Goal: Communication & Community: Answer question/provide support

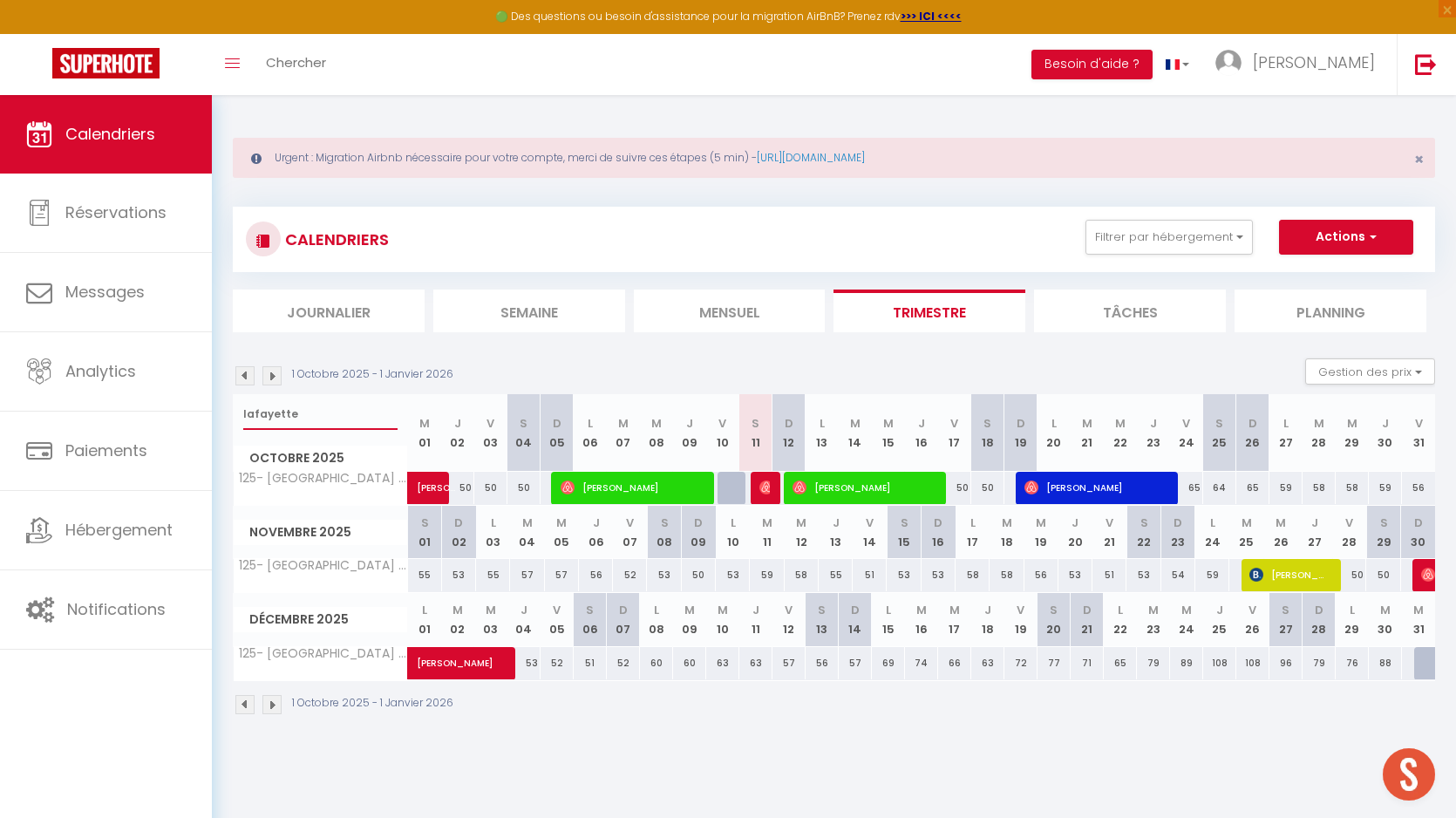
click at [289, 410] on input "lafayette" at bounding box center [320, 414] width 154 height 31
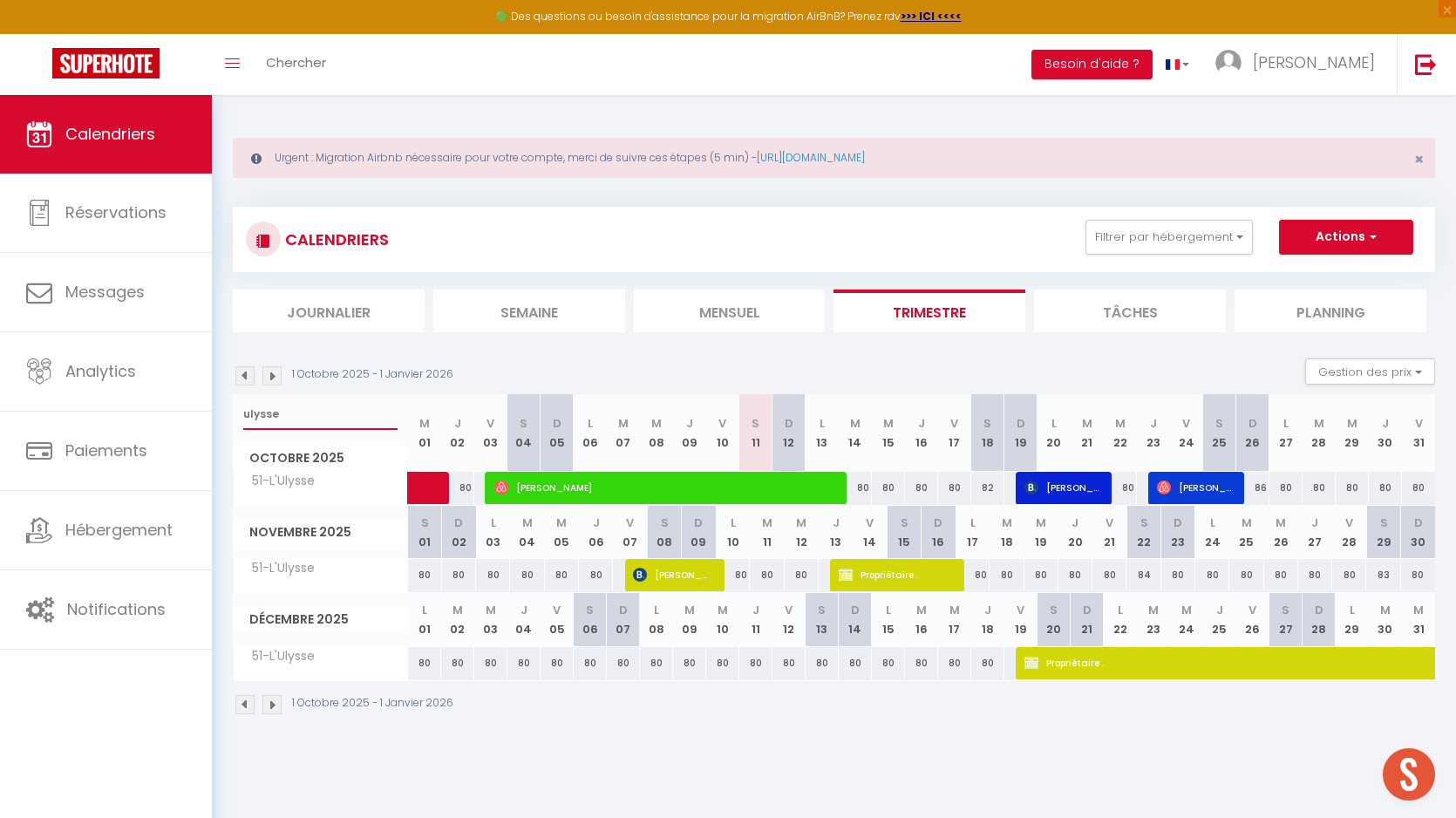
type input "ulysse"
click at [270, 373] on img at bounding box center [273, 377] width 20 height 20
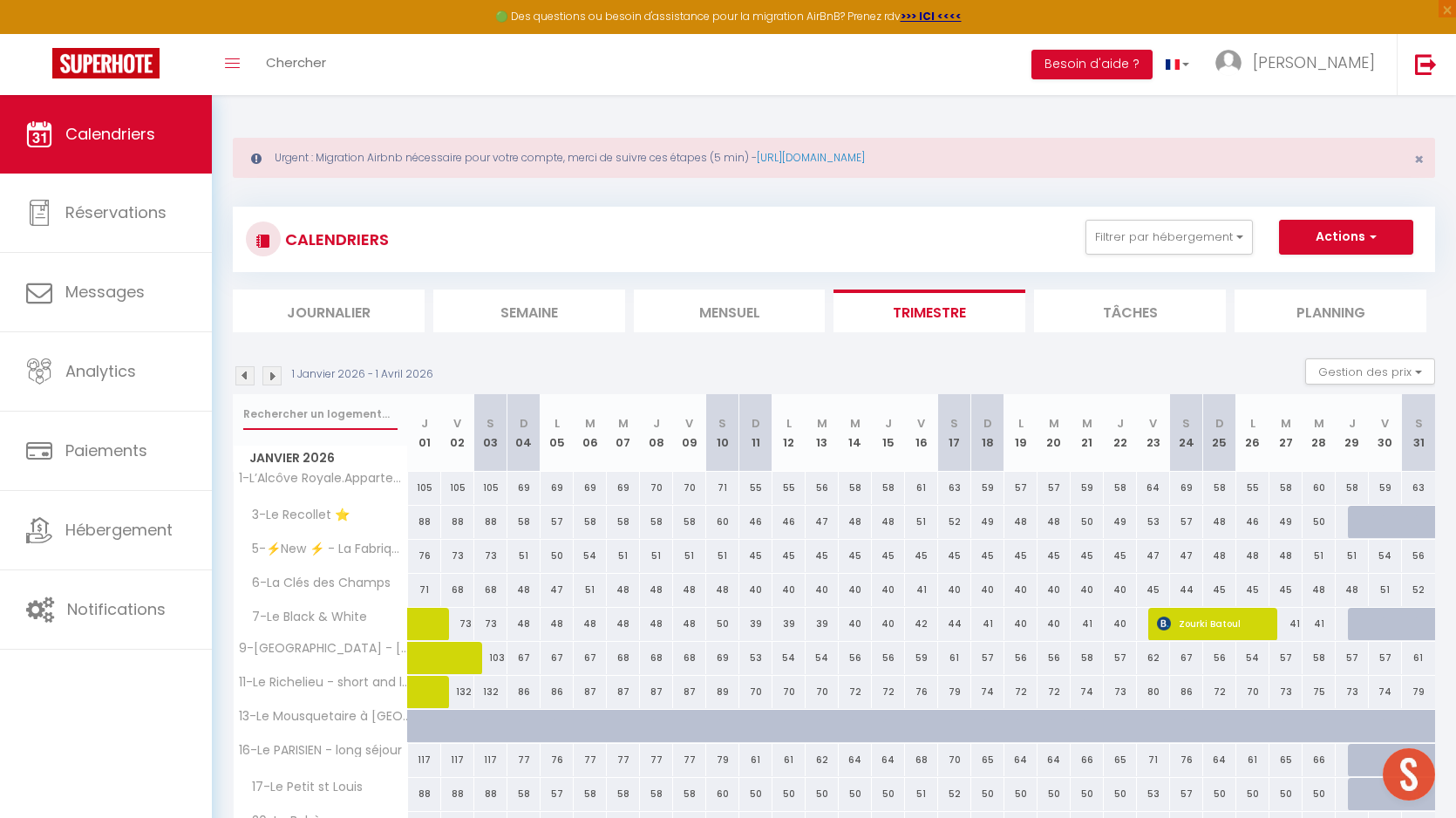
click at [294, 412] on input "text" at bounding box center [320, 414] width 154 height 31
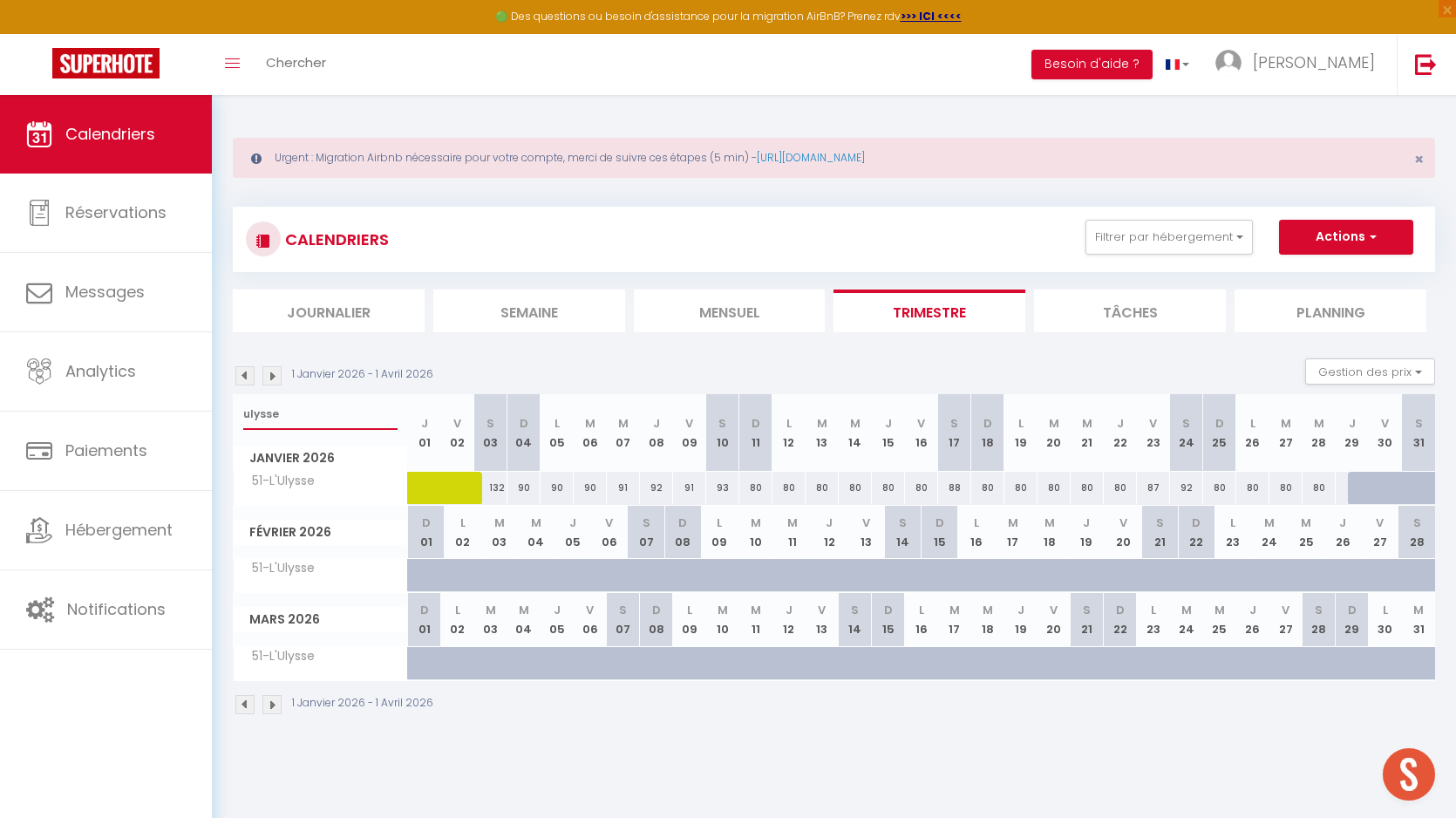
type input "ulysse"
click at [858, 490] on div "80" at bounding box center [855, 488] width 33 height 32
select select "1"
type input "Mer 14 Janvier 2026"
type input "Jeu 15 Janvier 2026"
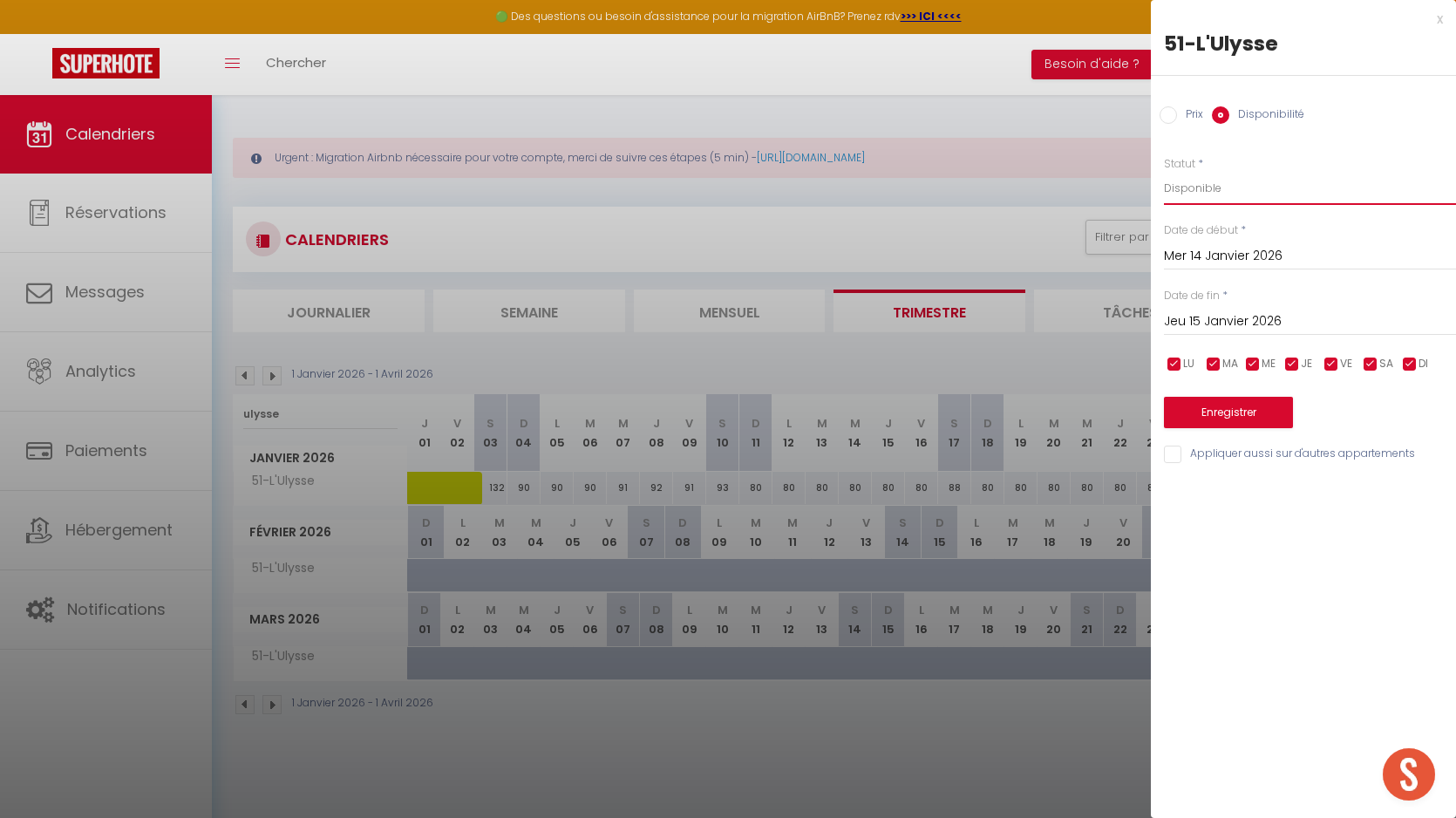
click at [1224, 200] on select "Disponible Indisponible" at bounding box center [1310, 187] width 292 height 33
select select "0"
click at [1164, 171] on select "Disponible Indisponible" at bounding box center [1310, 187] width 292 height 33
click at [1226, 314] on input "Jeu 15 Janvier 2026" at bounding box center [1310, 322] width 292 height 23
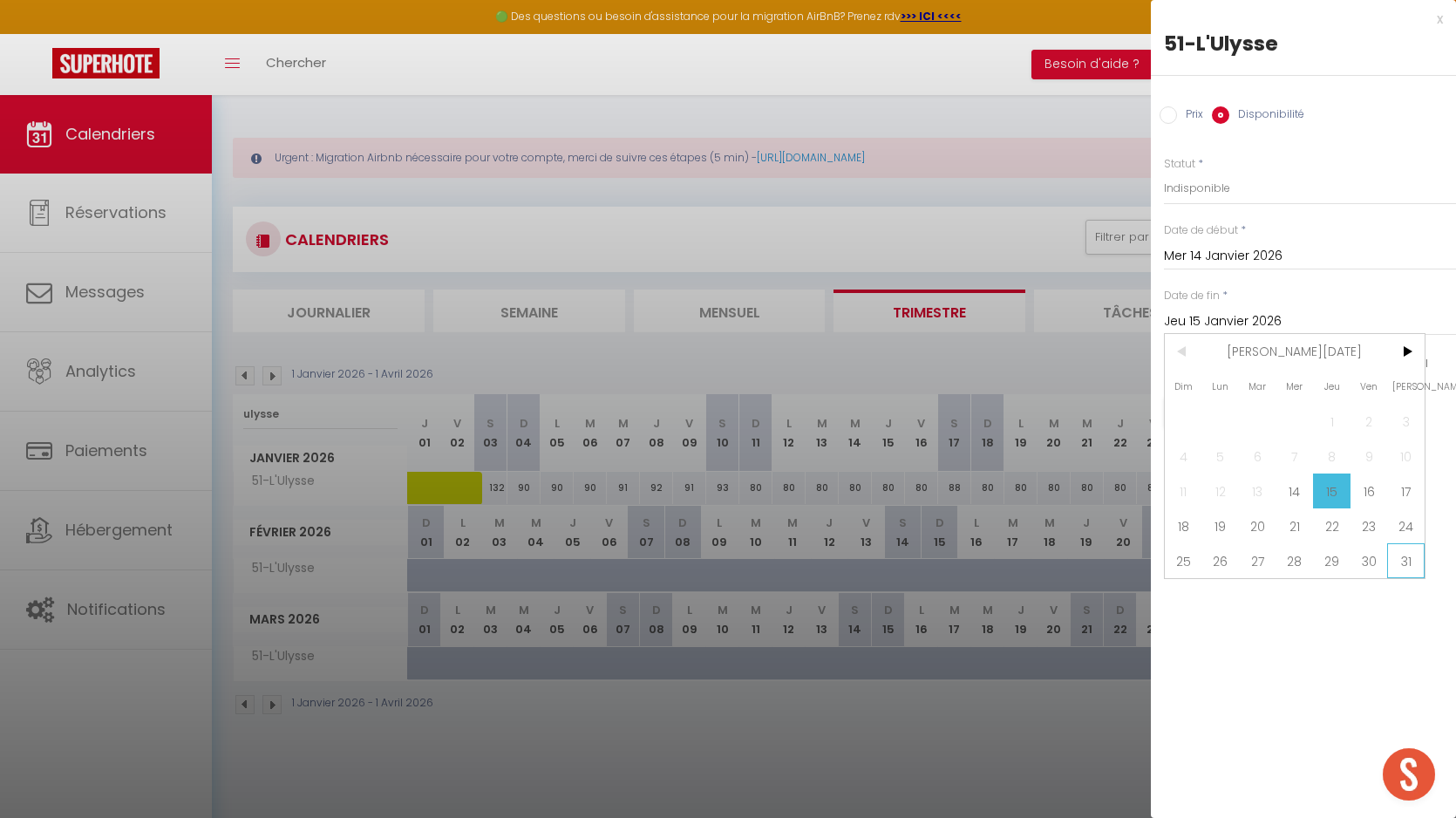
click at [1403, 559] on span "31" at bounding box center [1406, 560] width 37 height 35
type input "[DATE]"
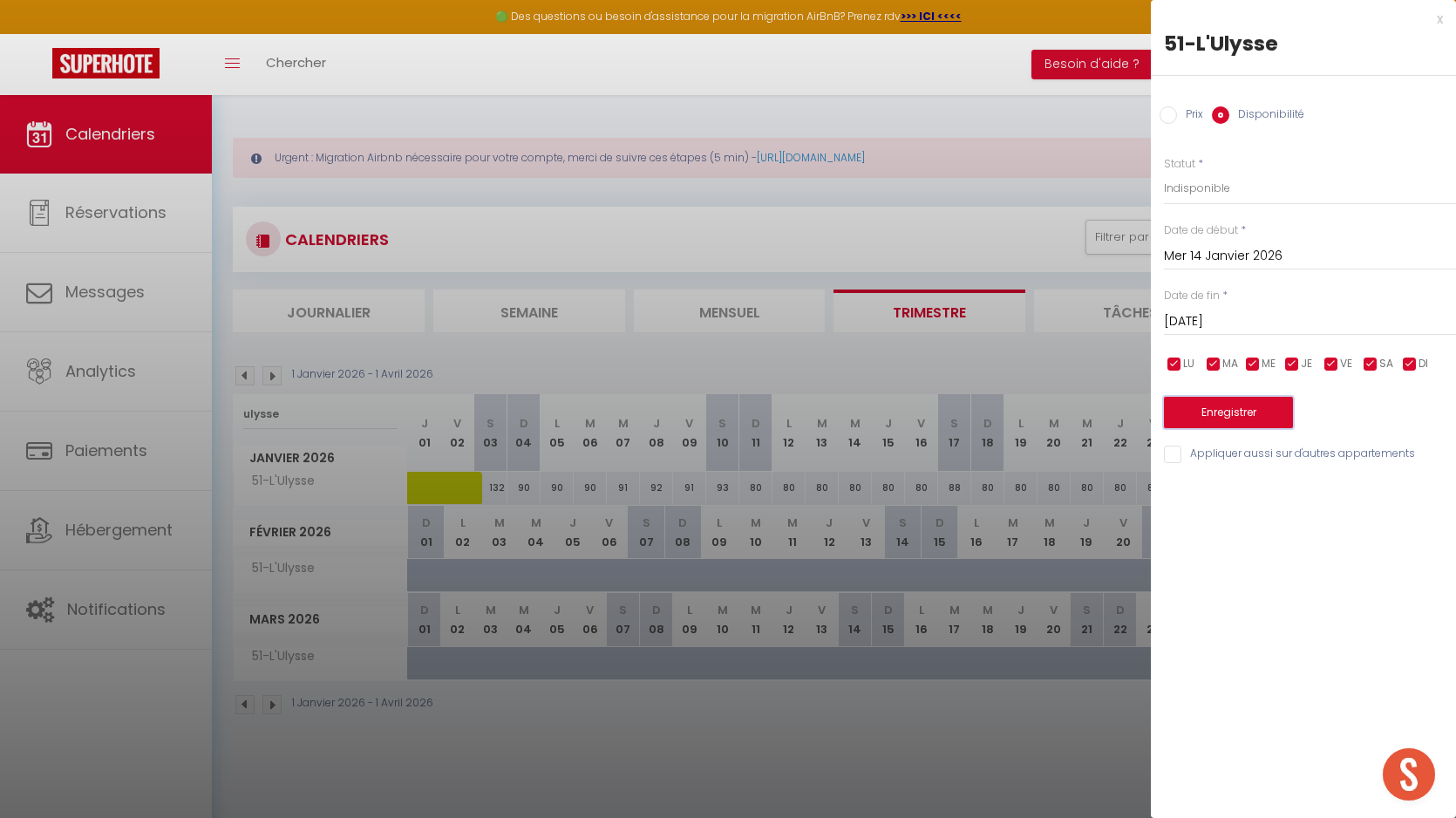
click at [1239, 417] on button "Enregistrer" at bounding box center [1228, 412] width 129 height 31
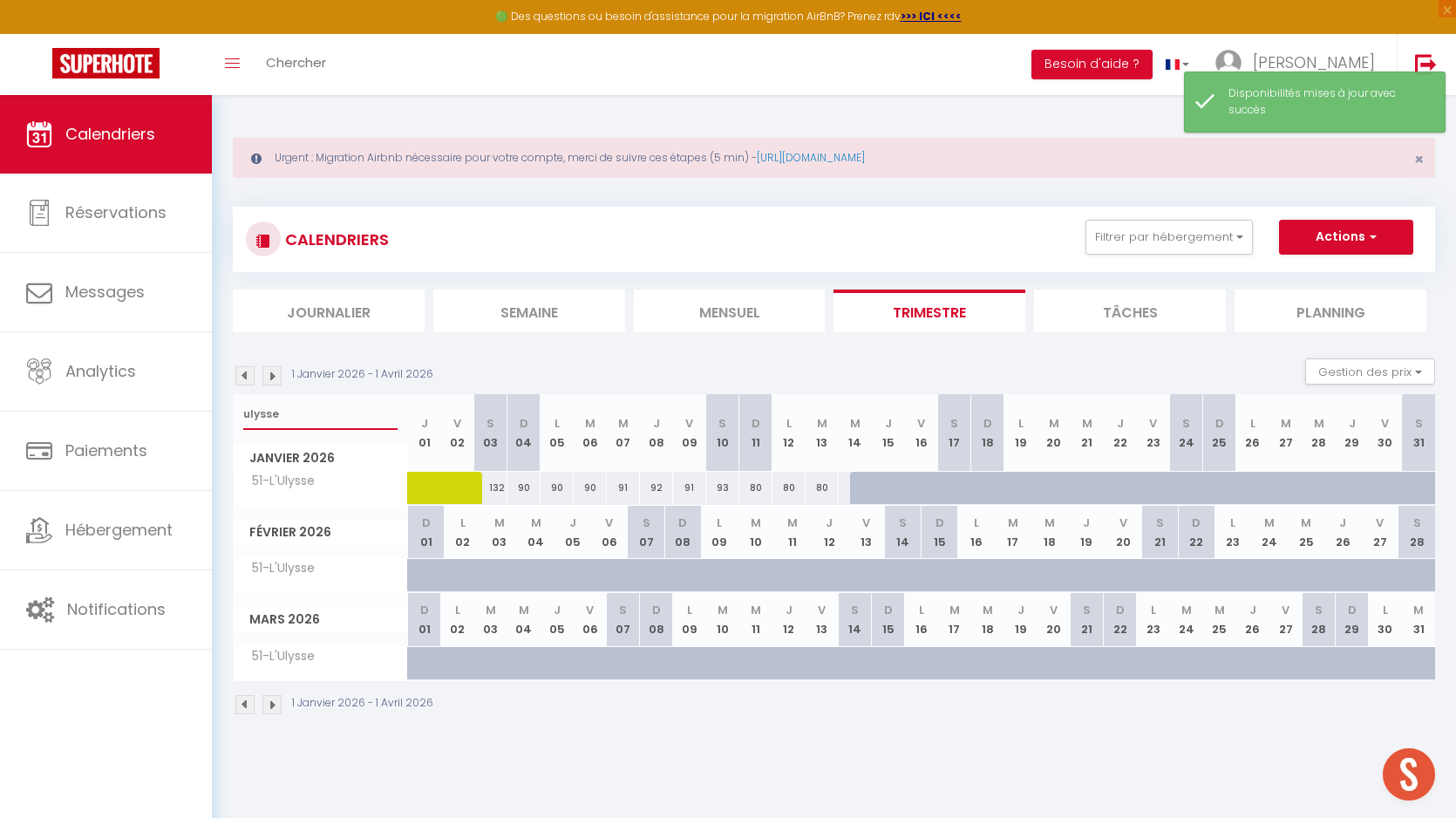
click at [304, 414] on input "ulysse" at bounding box center [320, 414] width 154 height 31
click at [478, 85] on div "Toggle menubar Chercher BUTTON Besoin d'aide ? [PERSON_NAME] Équipe" at bounding box center [784, 64] width 1317 height 61
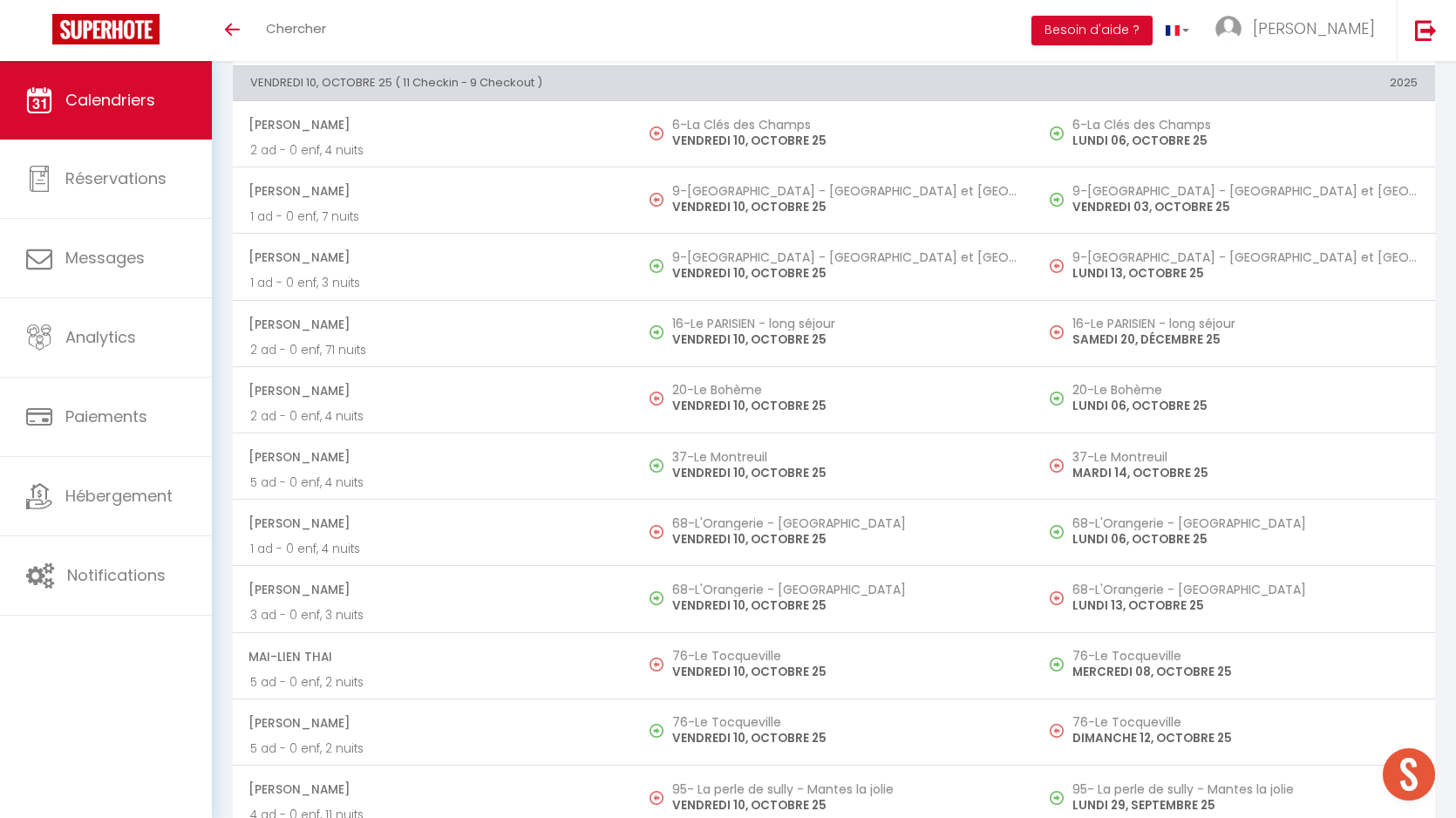
scroll to position [4055, 0]
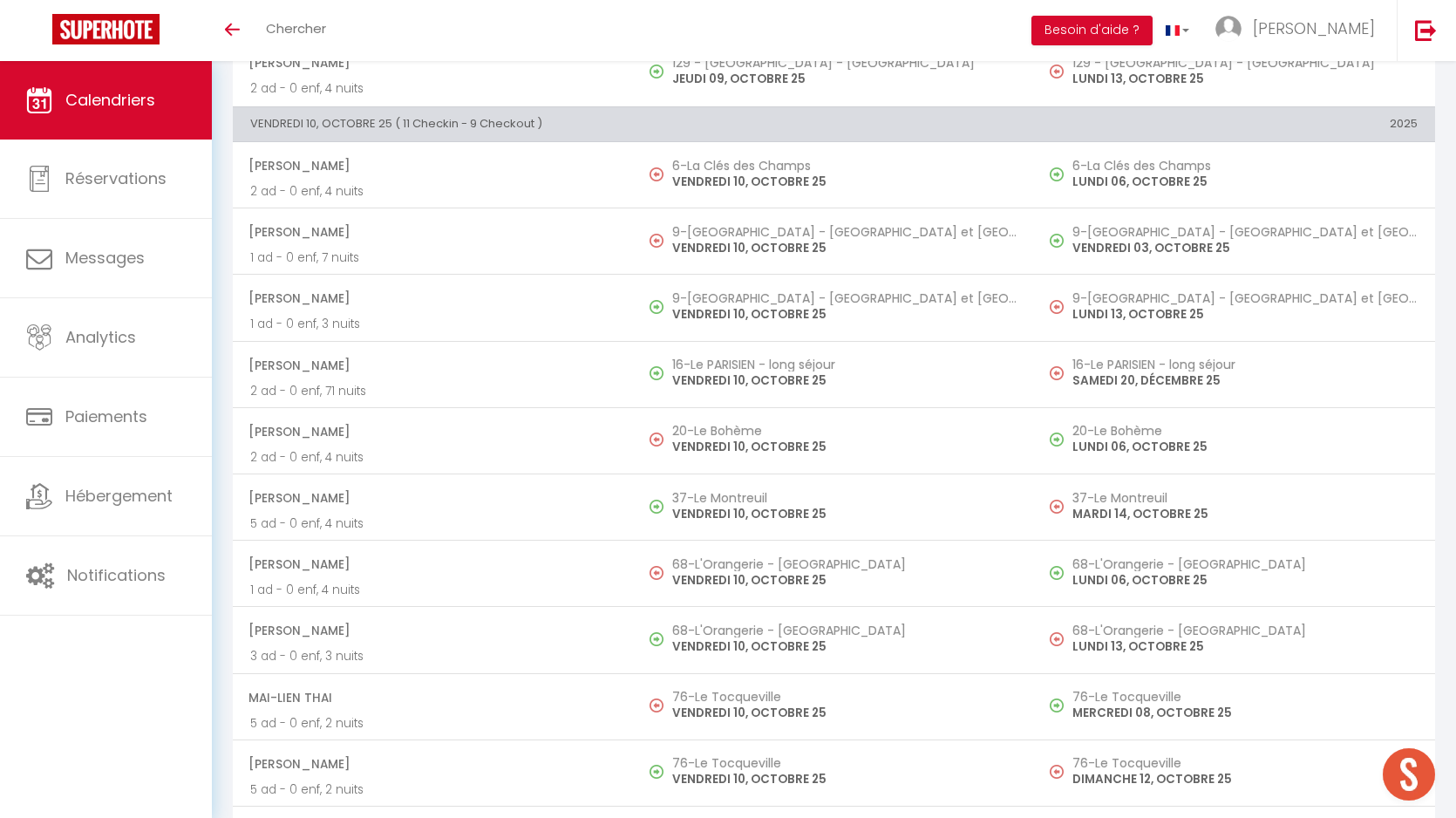
click at [523, 122] on th "VENDREDI 10, OCTOBRE 25 ( 11 Checkin - 9 Checkout )" at bounding box center [633, 123] width 802 height 35
click at [538, 125] on th "VENDREDI 10, OCTOBRE 25 ( 11 Checkin - 9 Checkout )" at bounding box center [633, 123] width 802 height 35
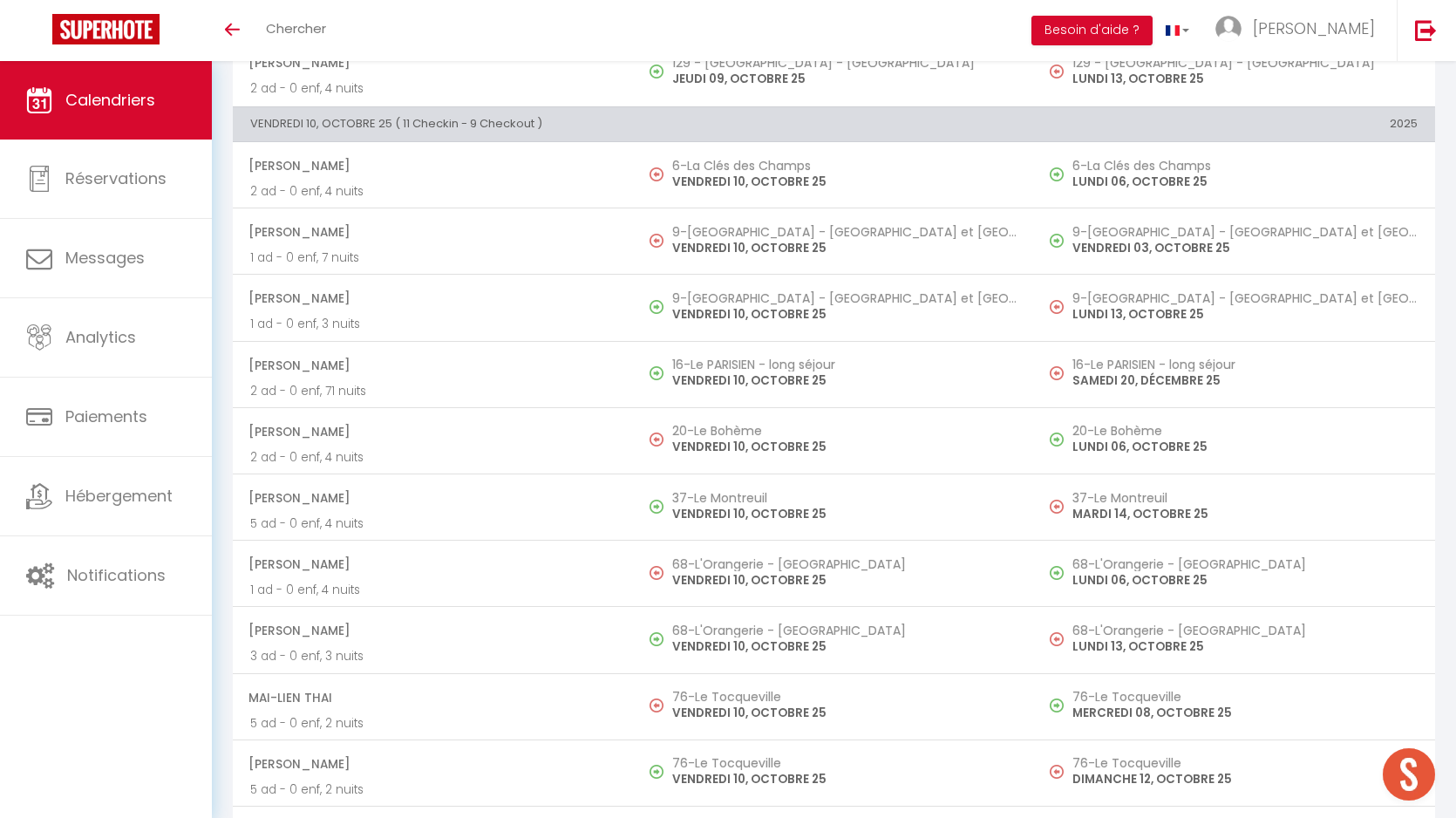
click at [538, 125] on th "VENDREDI 10, OCTOBRE 25 ( 11 Checkin - 9 Checkout )" at bounding box center [633, 123] width 802 height 35
click at [552, 125] on th "VENDREDI 10, OCTOBRE 25 ( 11 Checkin - 9 Checkout )" at bounding box center [633, 123] width 802 height 35
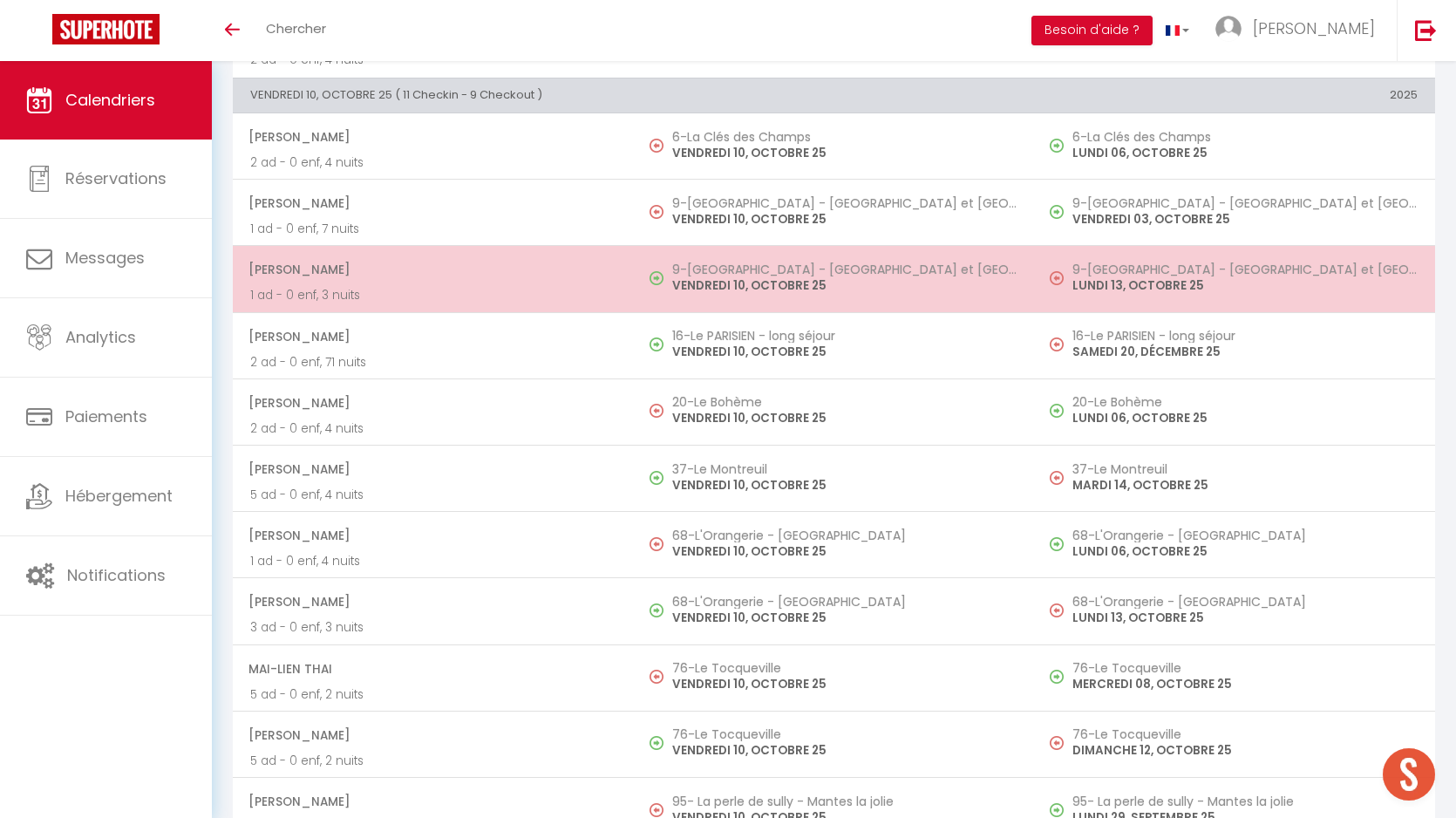
scroll to position [4030, 0]
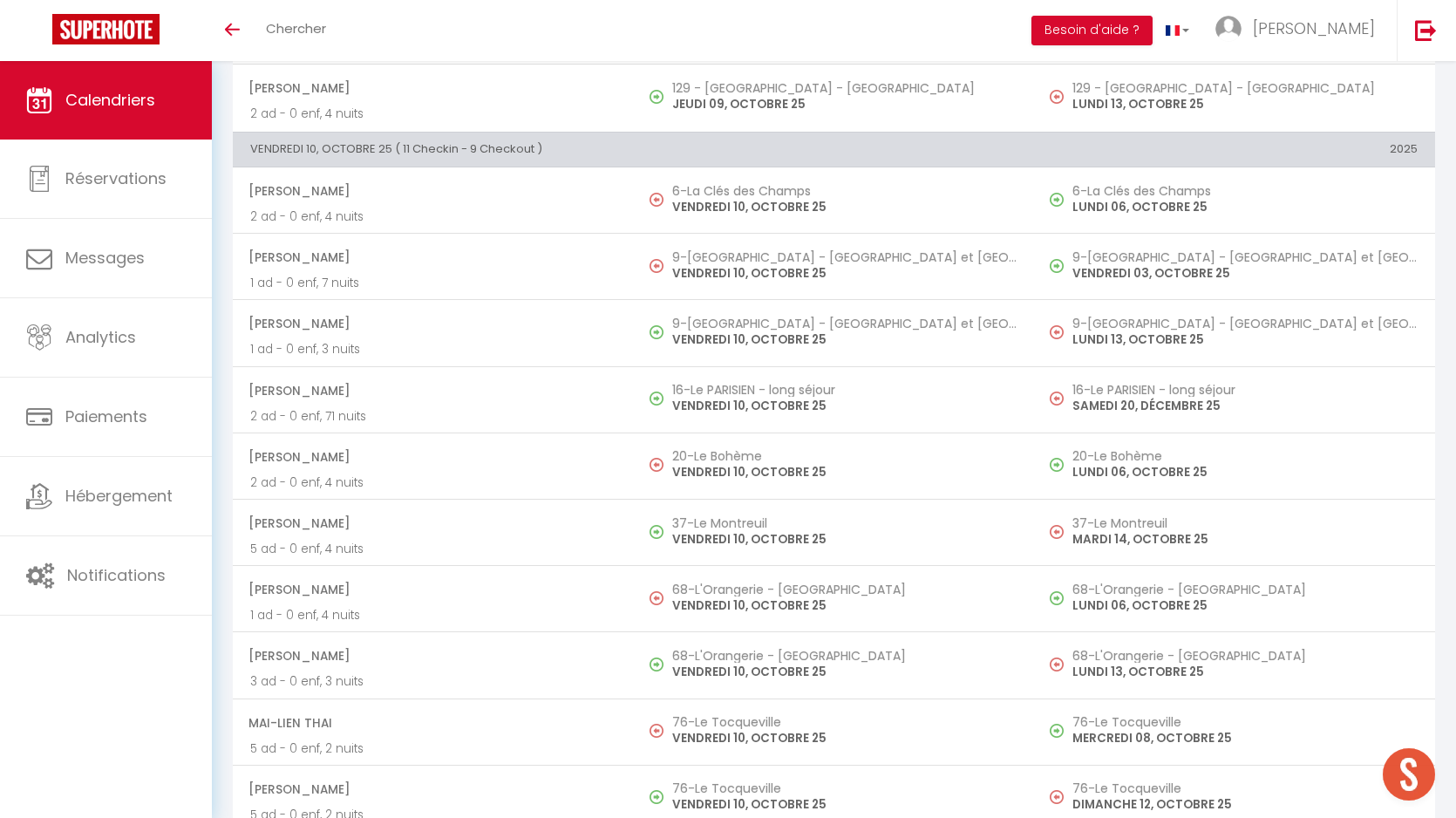
click at [518, 144] on th "VENDREDI 10, OCTOBRE 25 ( 11 Checkin - 9 Checkout )" at bounding box center [633, 148] width 802 height 35
drag, startPoint x: 518, startPoint y: 144, endPoint x: 701, endPoint y: 135, distance: 183.2
click at [701, 135] on th "VENDREDI 10, OCTOBRE 25 ( 11 Checkin - 9 Checkout )" at bounding box center [633, 148] width 802 height 35
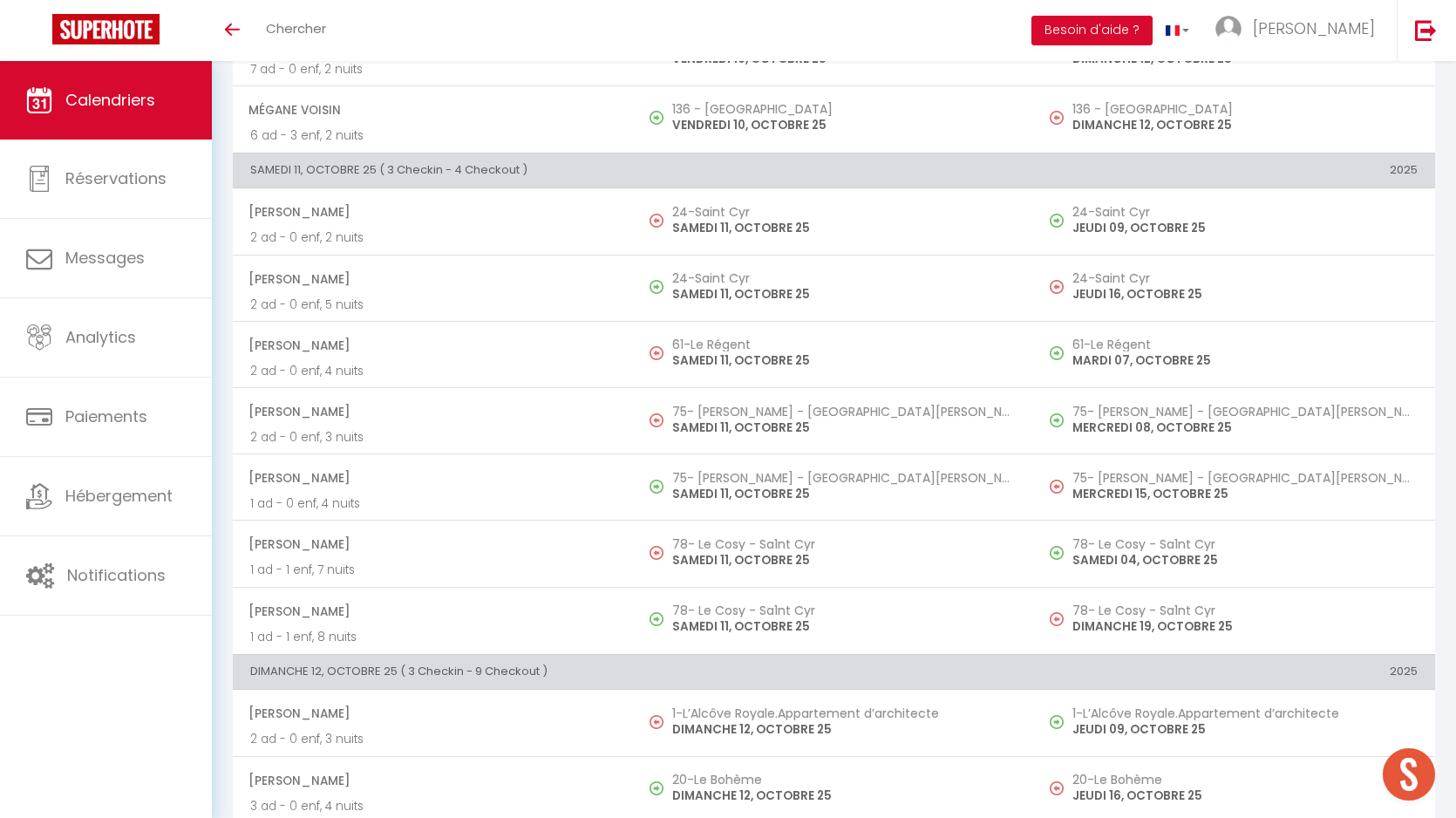
scroll to position [5376, 0]
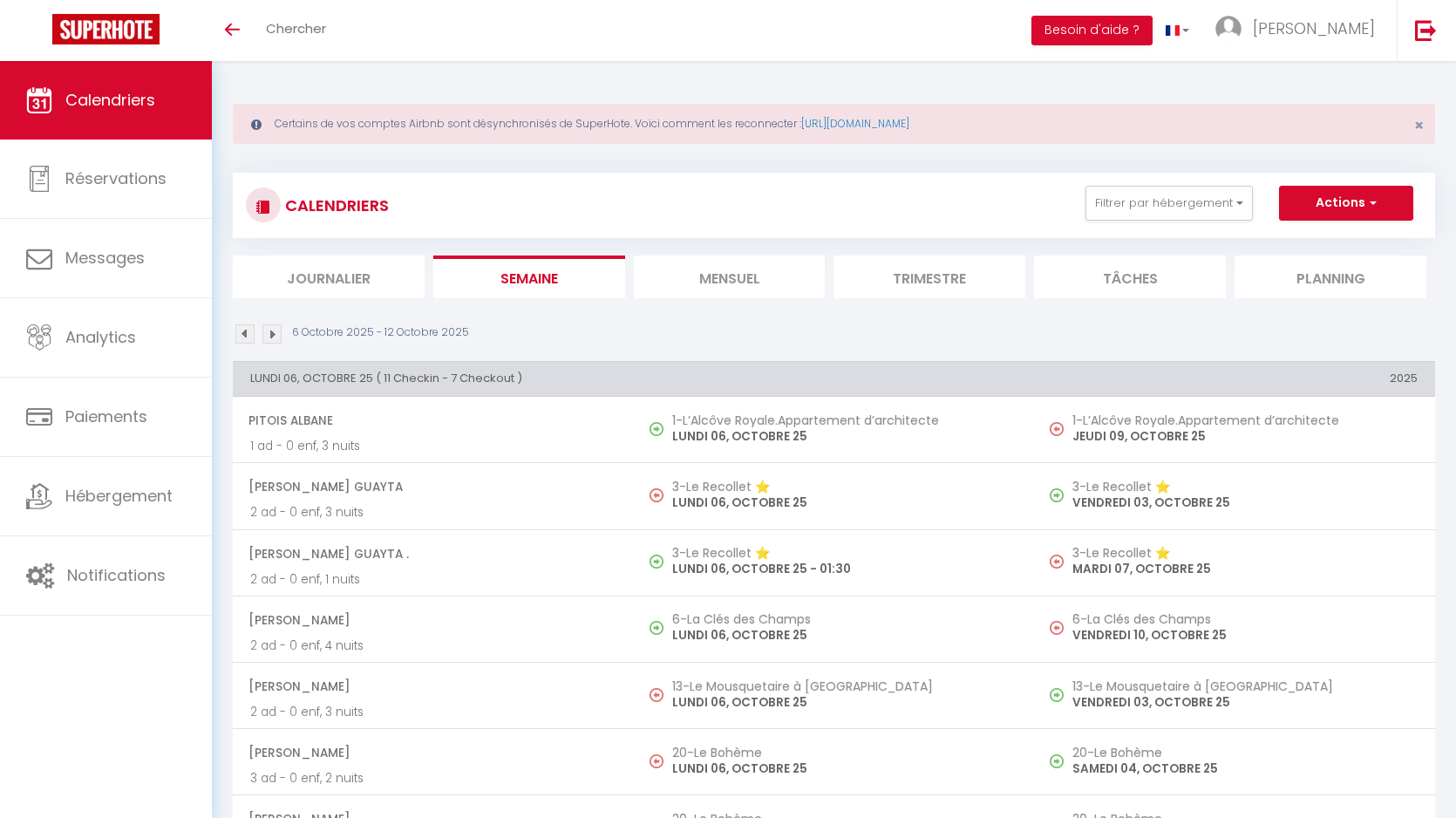
scroll to position [5376, 0]
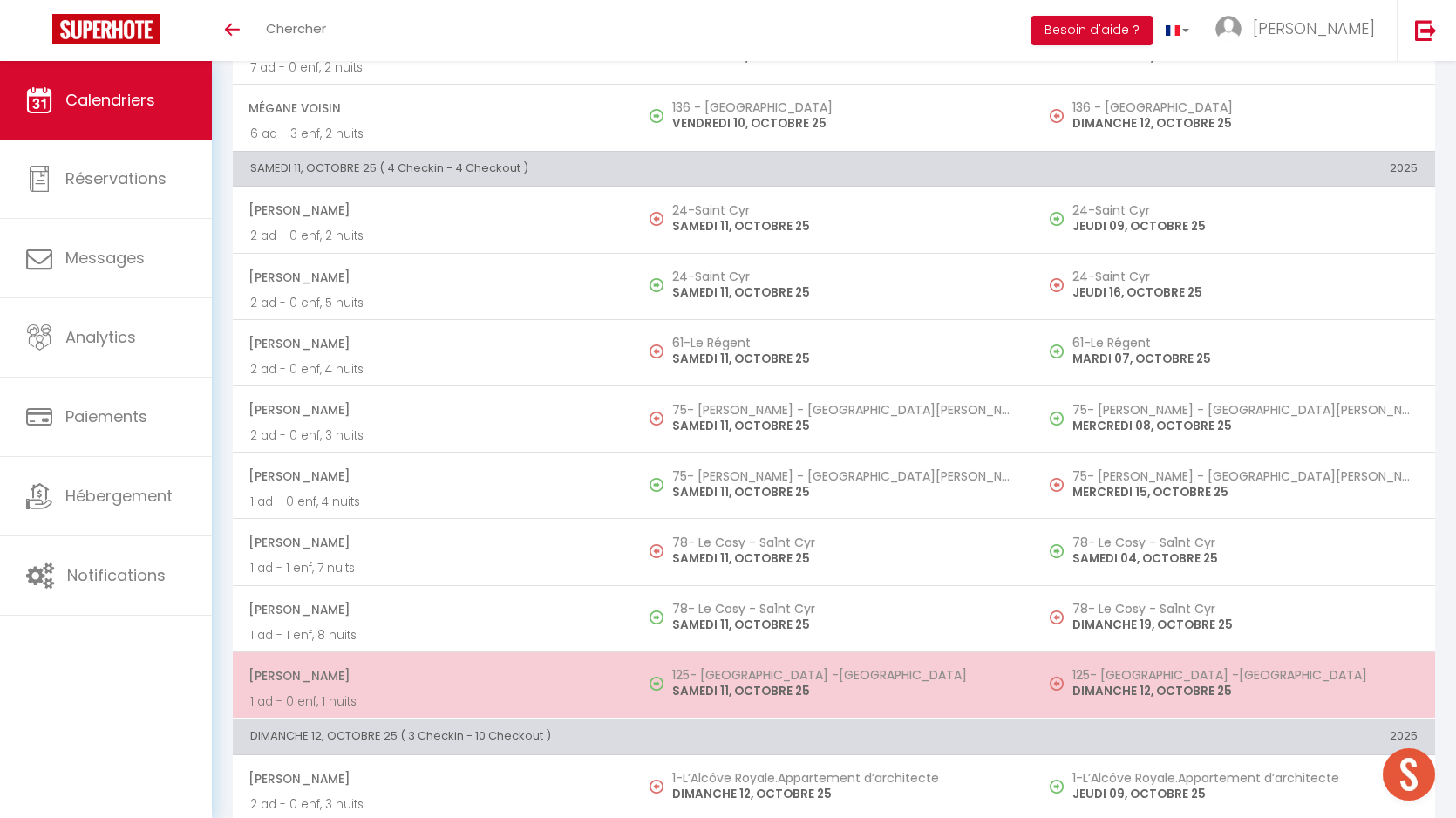
click at [710, 693] on p "SAMEDI 11, OCTOBRE 25" at bounding box center [844, 691] width 345 height 19
select select "OK"
select select "0"
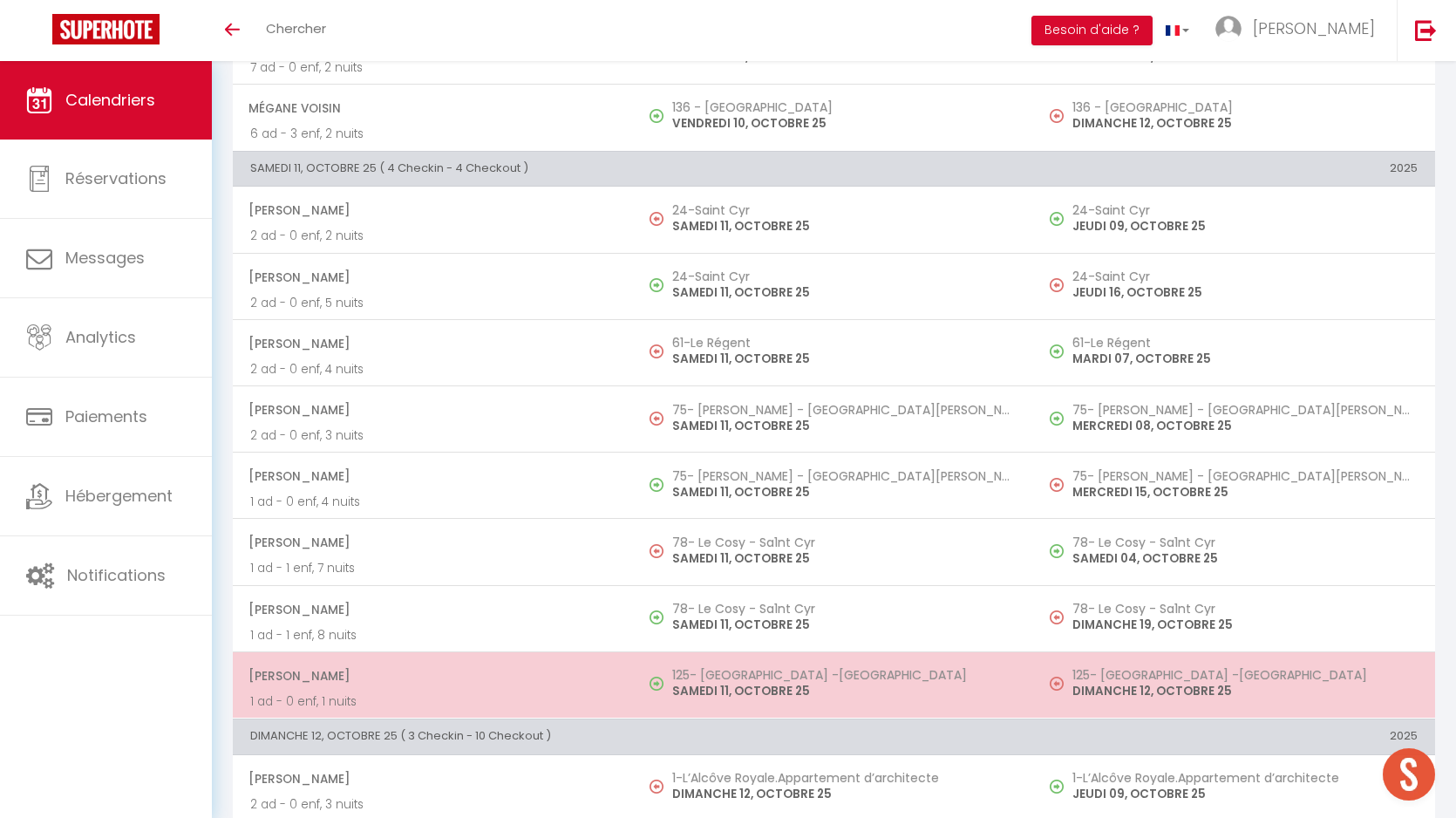
select select "1"
select select
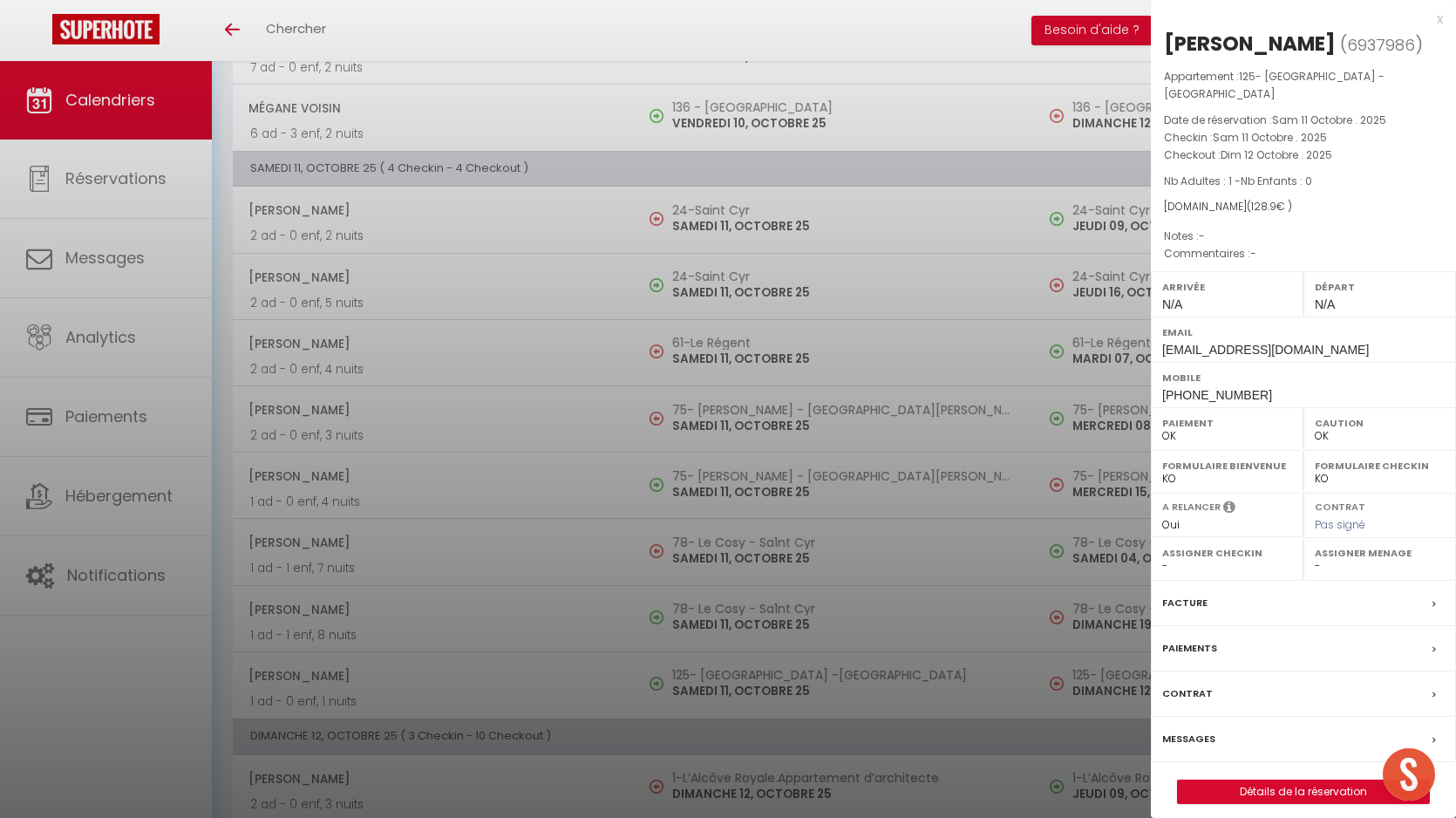
click at [1185, 730] on label "Messages" at bounding box center [1189, 739] width 53 height 19
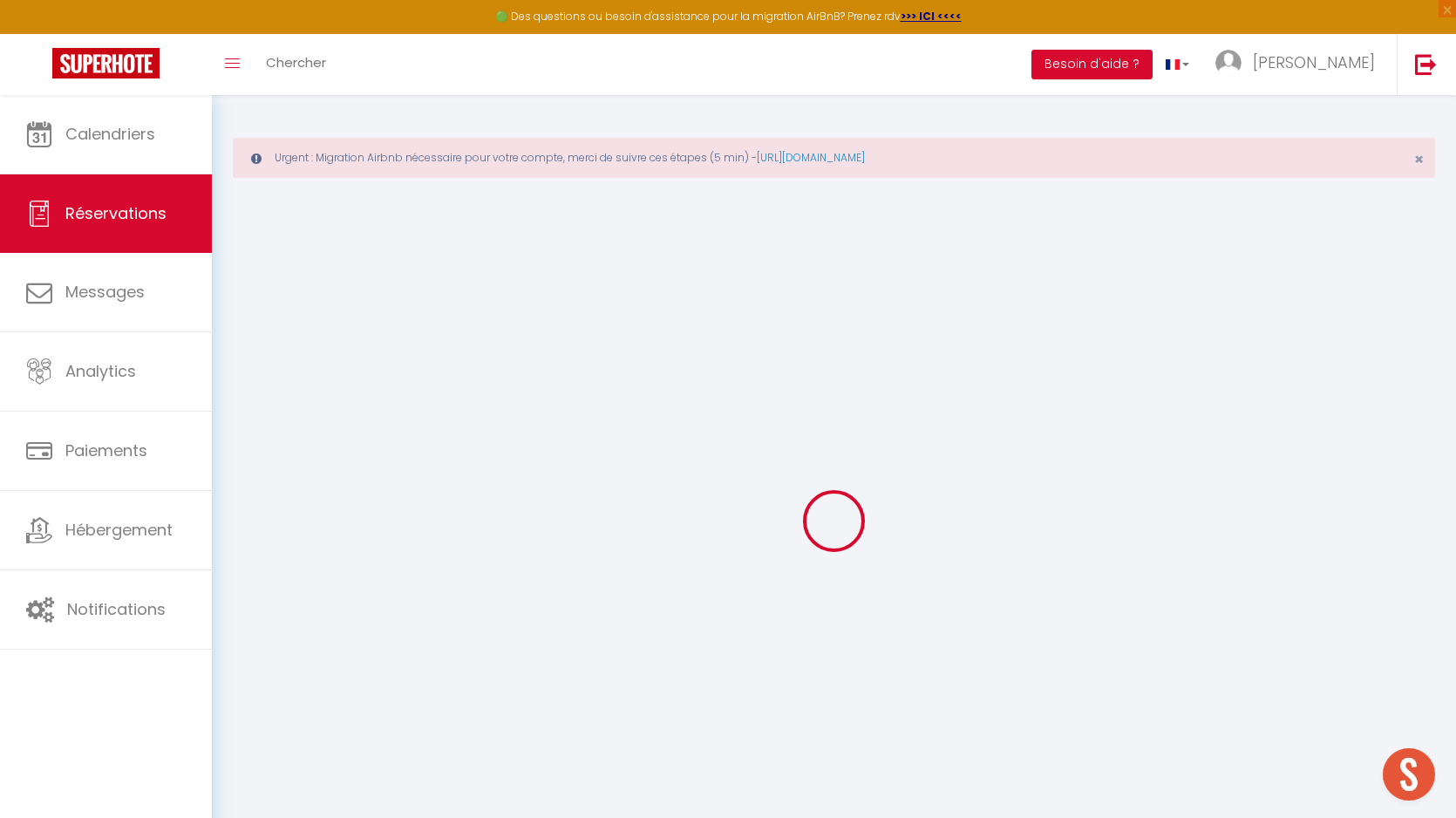
select select
checkbox input "false"
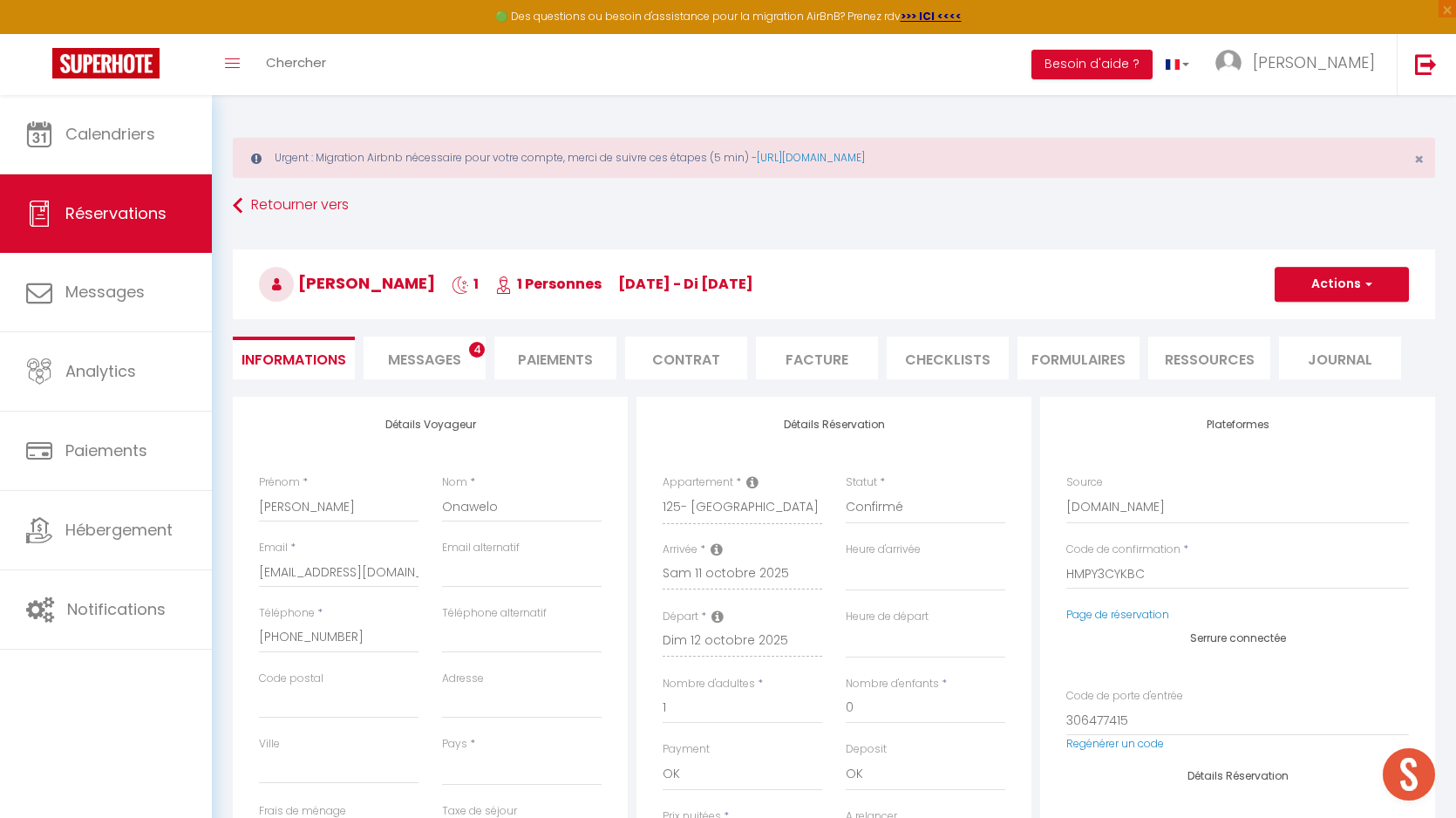
click at [420, 367] on span "Messages" at bounding box center [424, 360] width 74 height 20
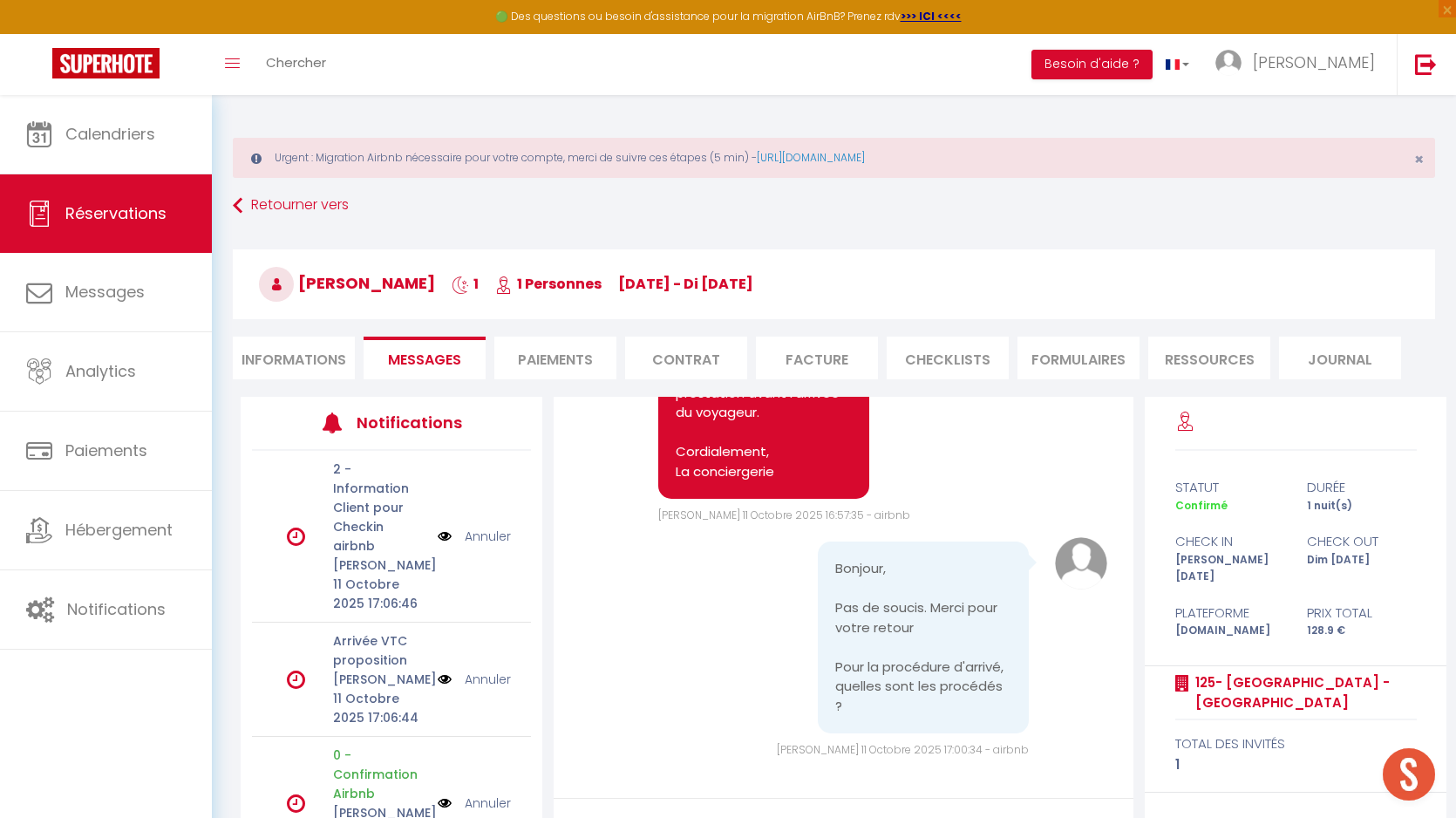
scroll to position [155, 0]
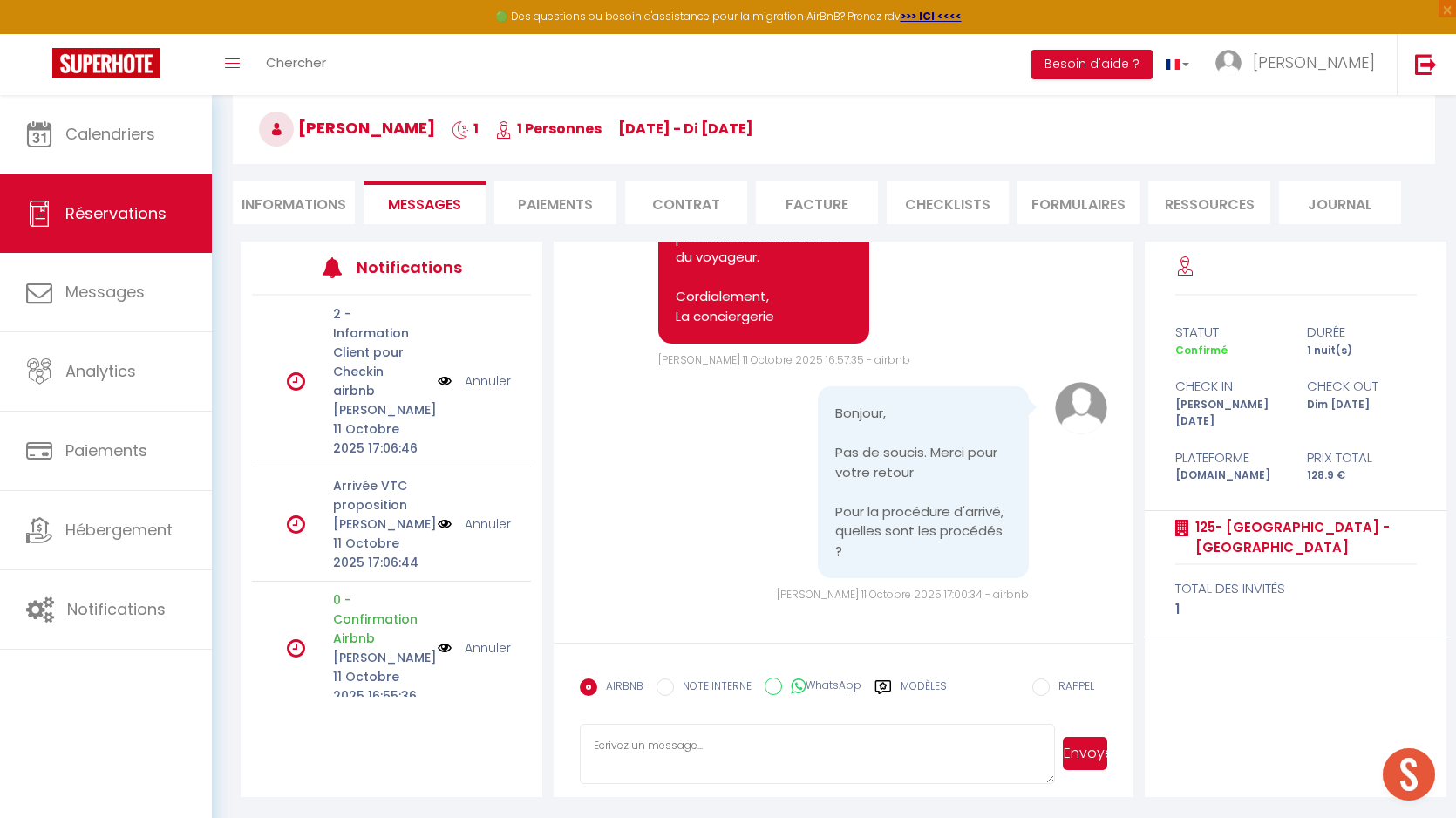
click at [442, 371] on img at bounding box center [445, 381] width 14 height 20
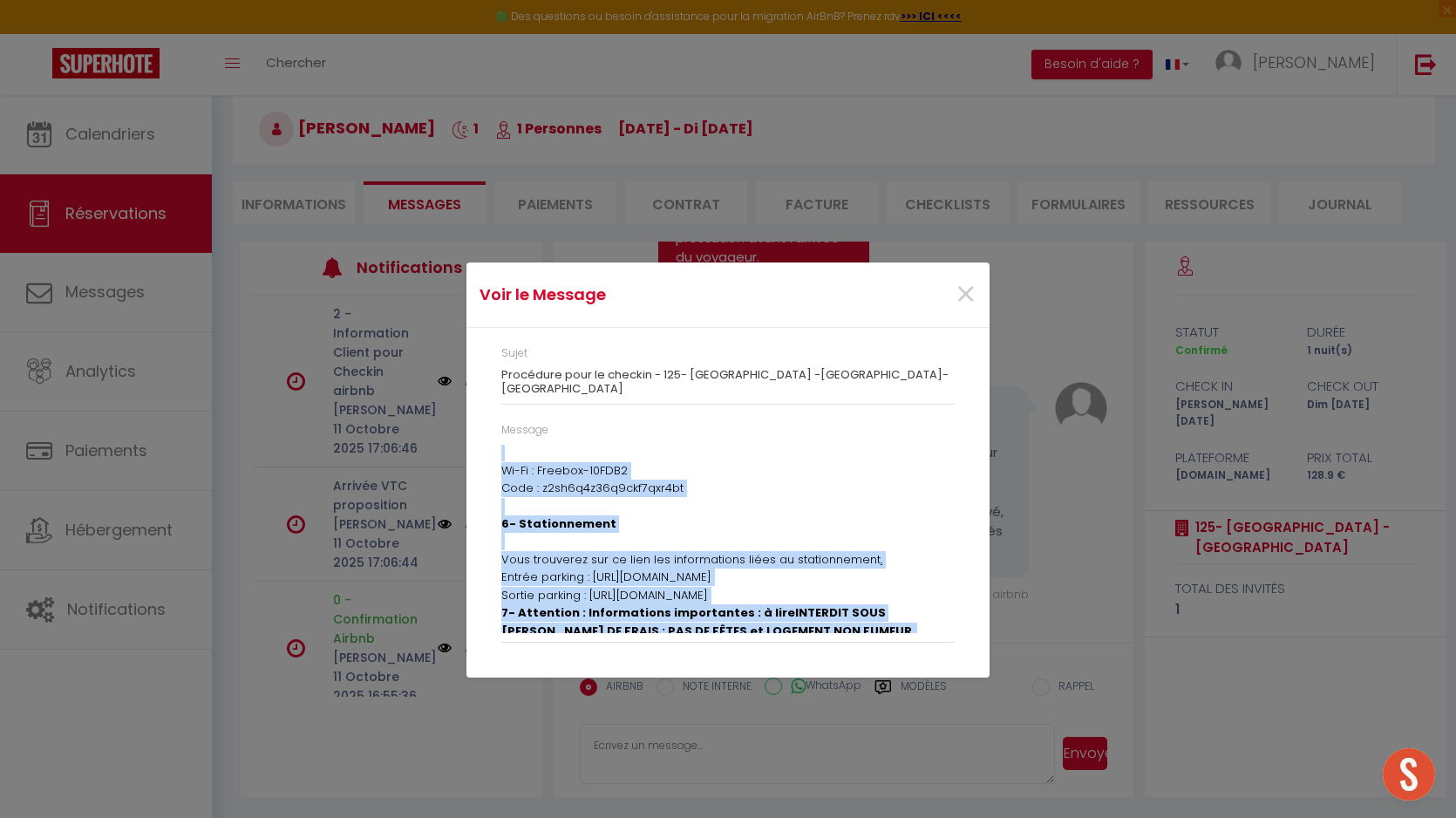
scroll to position [1326, 0]
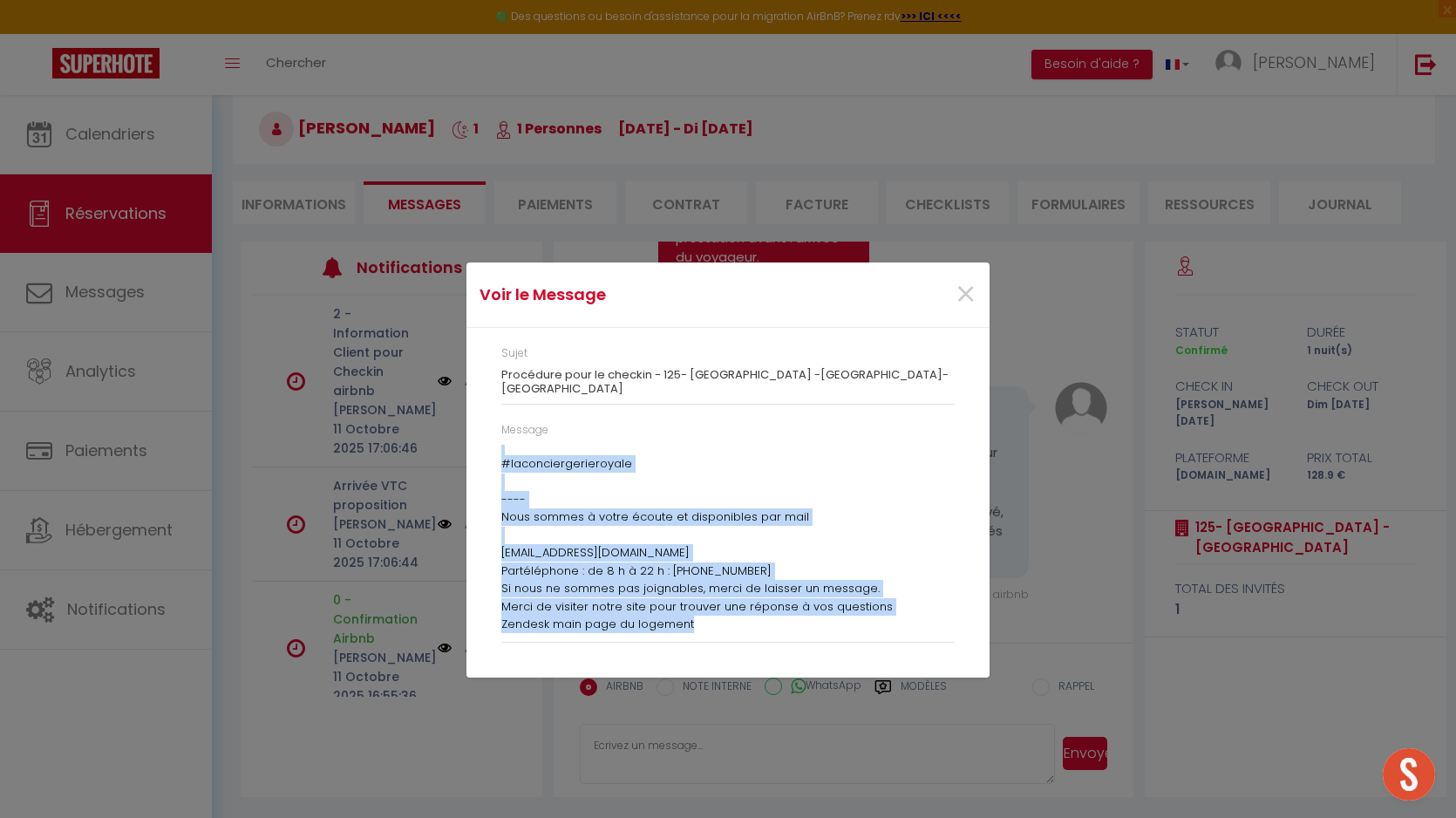
drag, startPoint x: 500, startPoint y: 448, endPoint x: 662, endPoint y: 701, distance: 300.4
click at [662, 701] on div "Voir le Message × Sujet Procédure pour le checkin - 125- Lafayette -Guyancourt-…" at bounding box center [727, 409] width 523 height 818
copy div "Cher client Malcolm, bienvenue, Vous allez arriver à 125- Lafayette -Guyancourt…"
click at [972, 315] on span "×" at bounding box center [966, 295] width 22 height 52
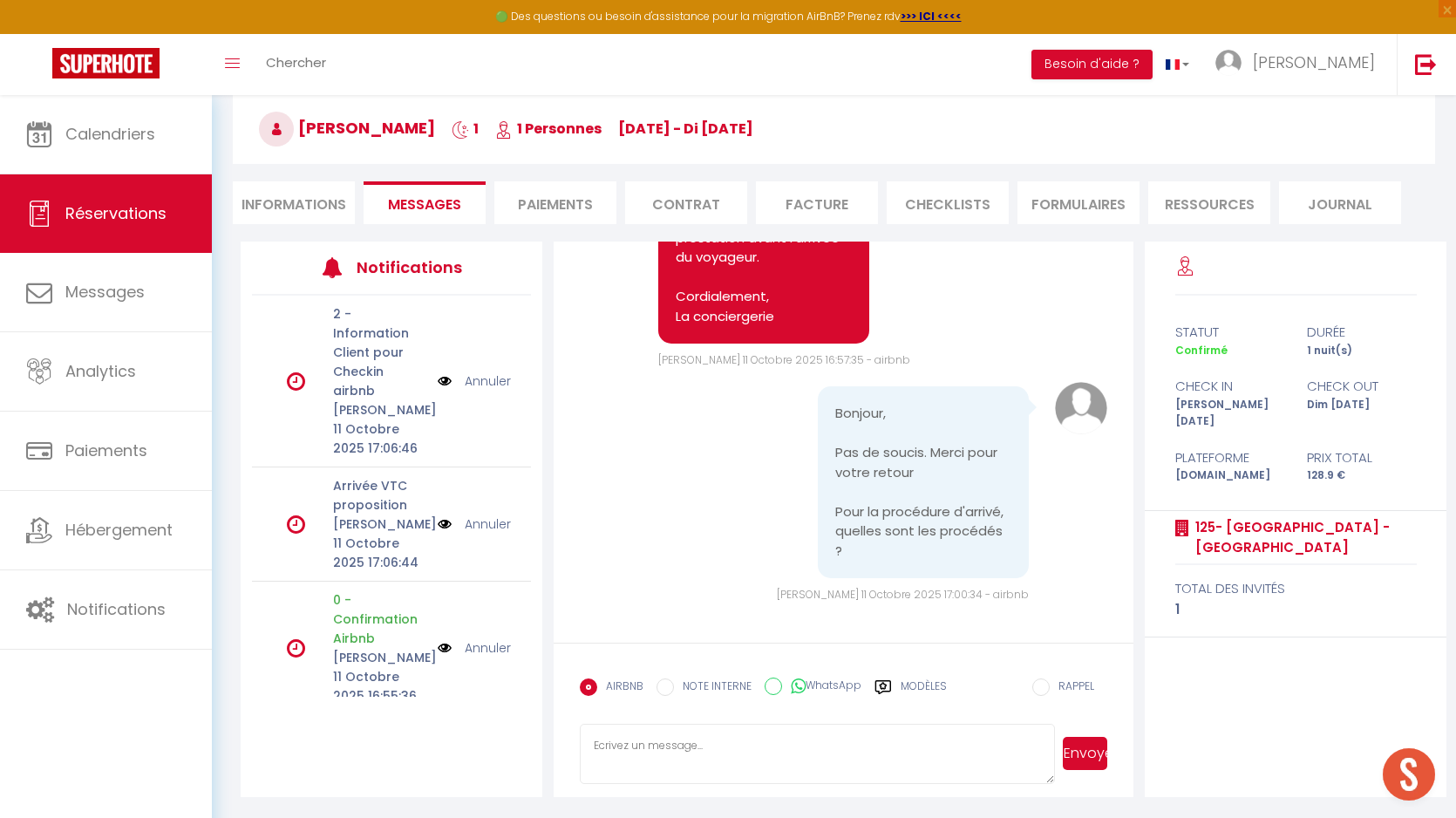
click at [765, 758] on textarea at bounding box center [817, 754] width 475 height 61
paste textarea "Cher client Malcolm, bienvenue, Vous allez arriver à 125- Lafayette -Guyancourt…"
click at [745, 765] on textarea at bounding box center [817, 754] width 475 height 61
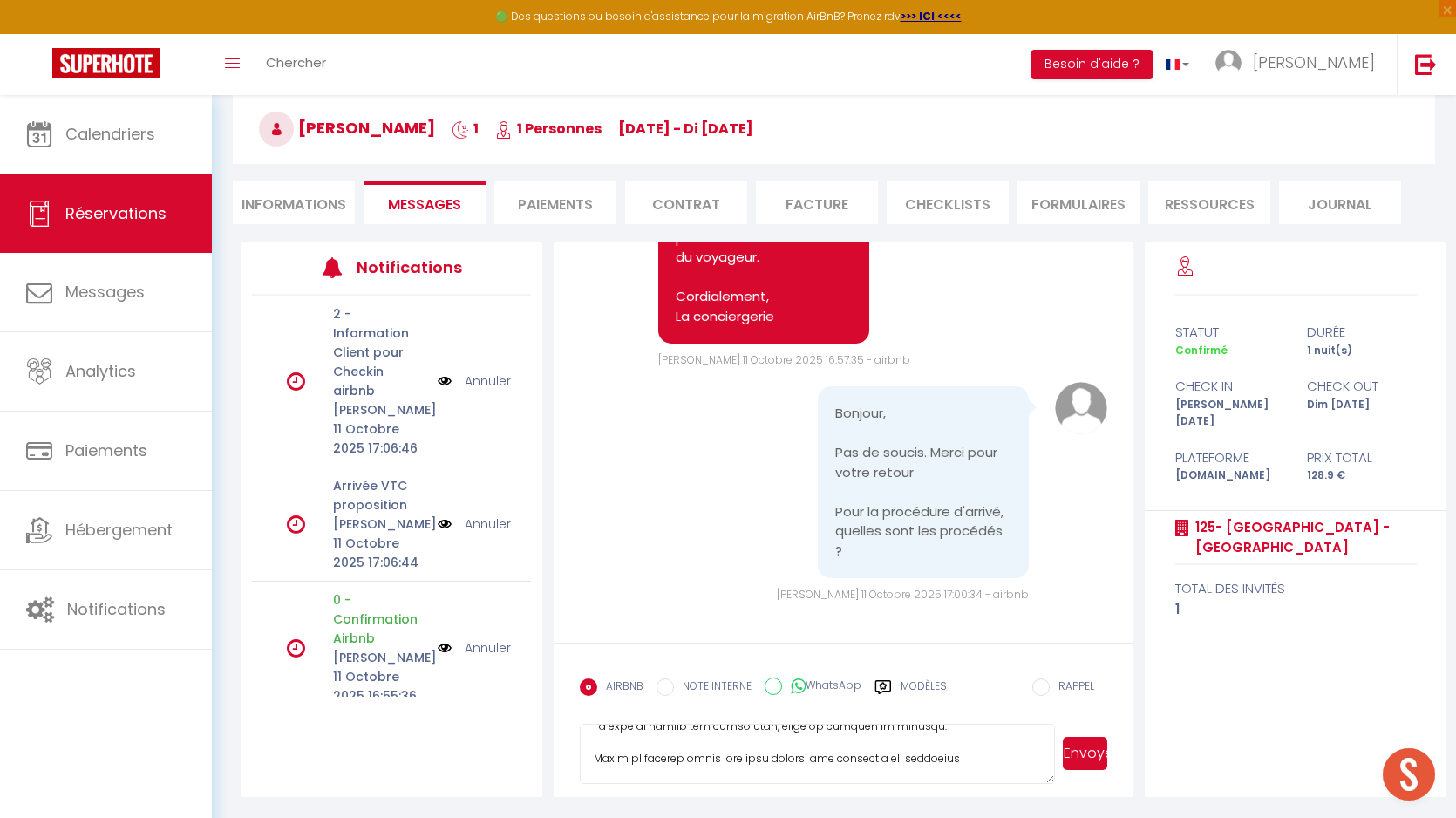
click at [745, 765] on textarea at bounding box center [817, 754] width 475 height 61
click at [745, 774] on textarea at bounding box center [817, 754] width 475 height 61
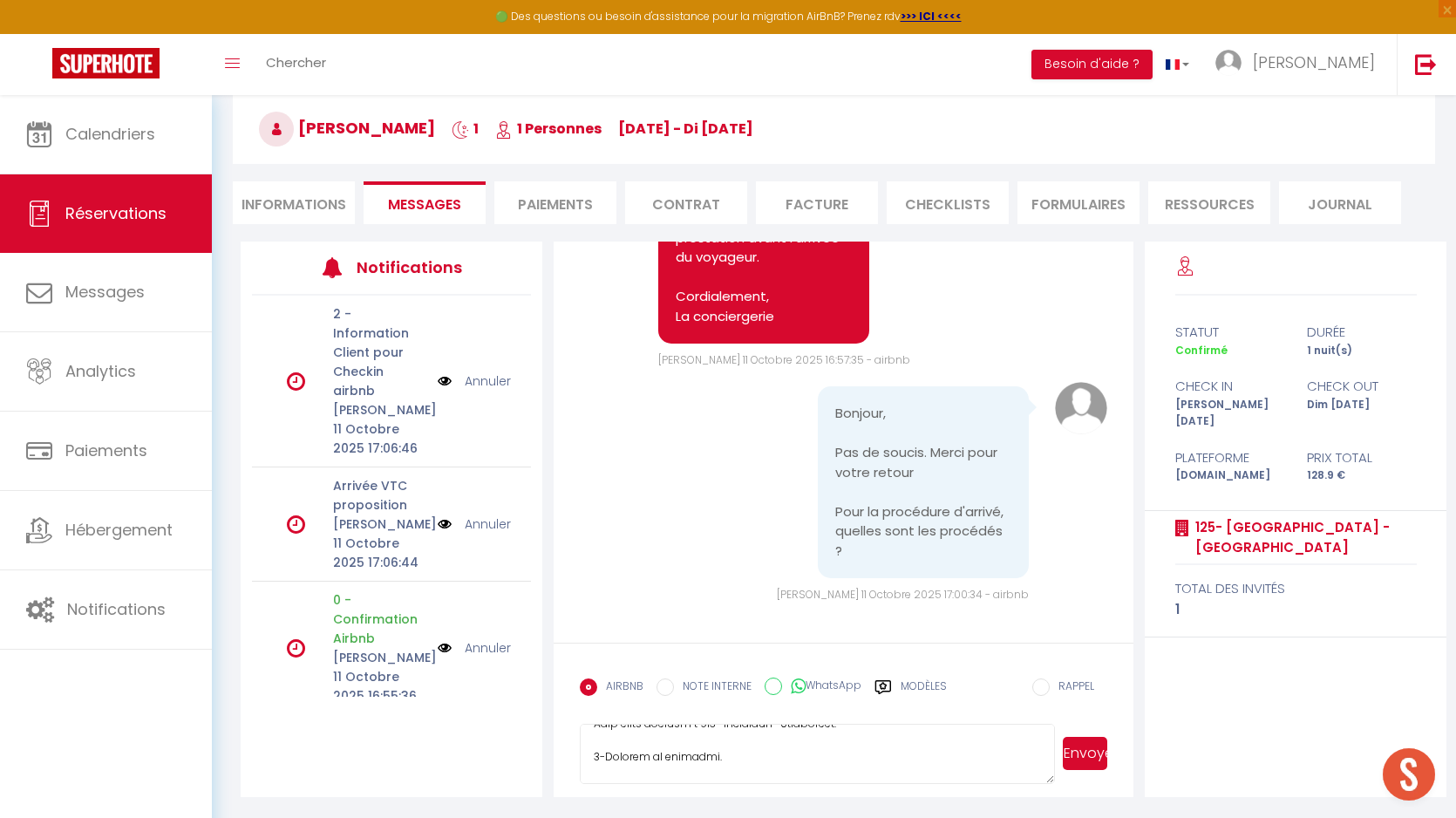
scroll to position [68, 0]
type textarea "Cher client Malcolm, bienvenue, Vous allez arriver à 125- Lafayette -Guyancourt…"
click at [1090, 758] on button "Envoyer" at bounding box center [1085, 753] width 44 height 33
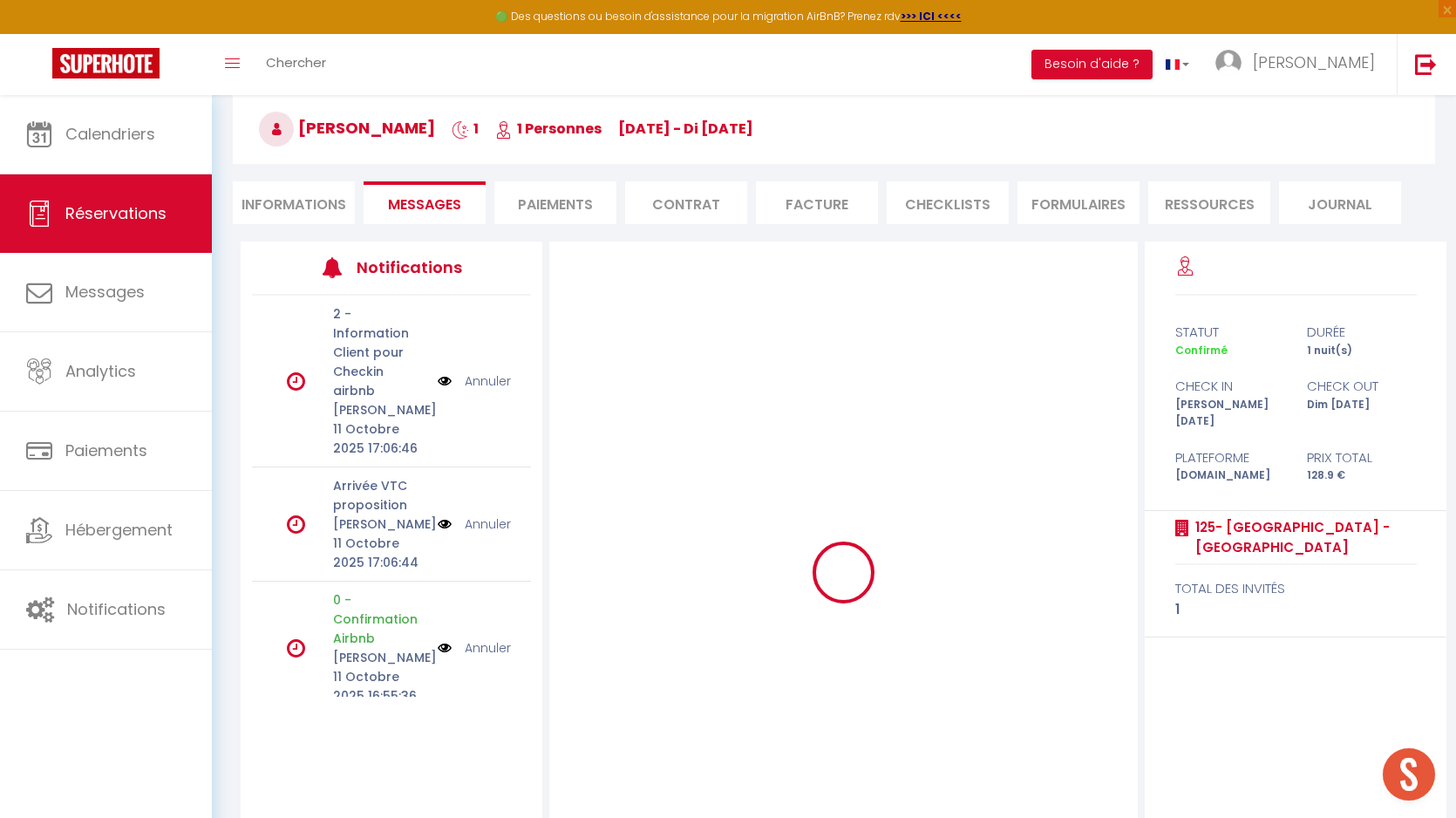
scroll to position [0, 0]
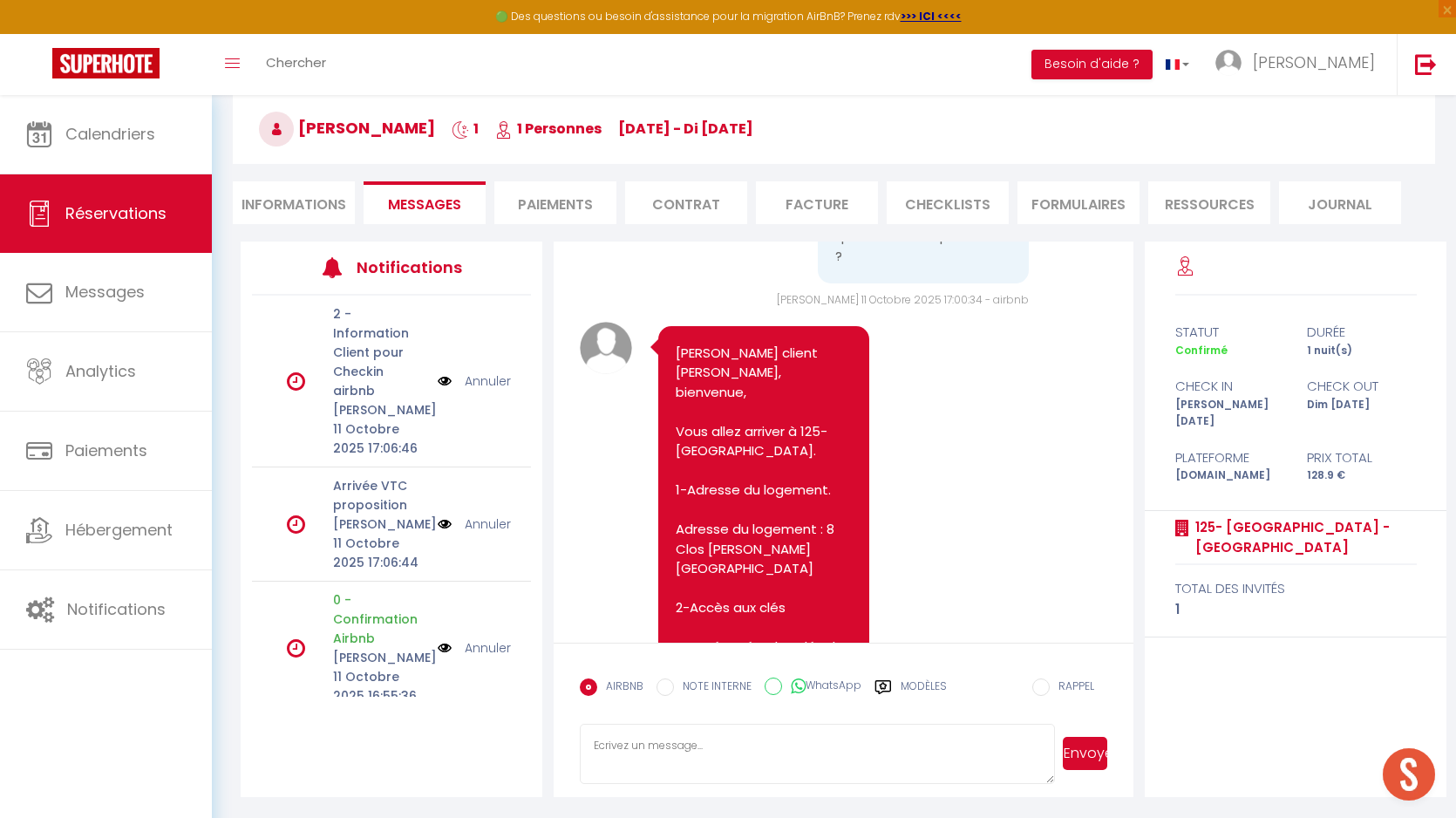
click at [479, 371] on link "Annuler" at bounding box center [488, 381] width 46 height 20
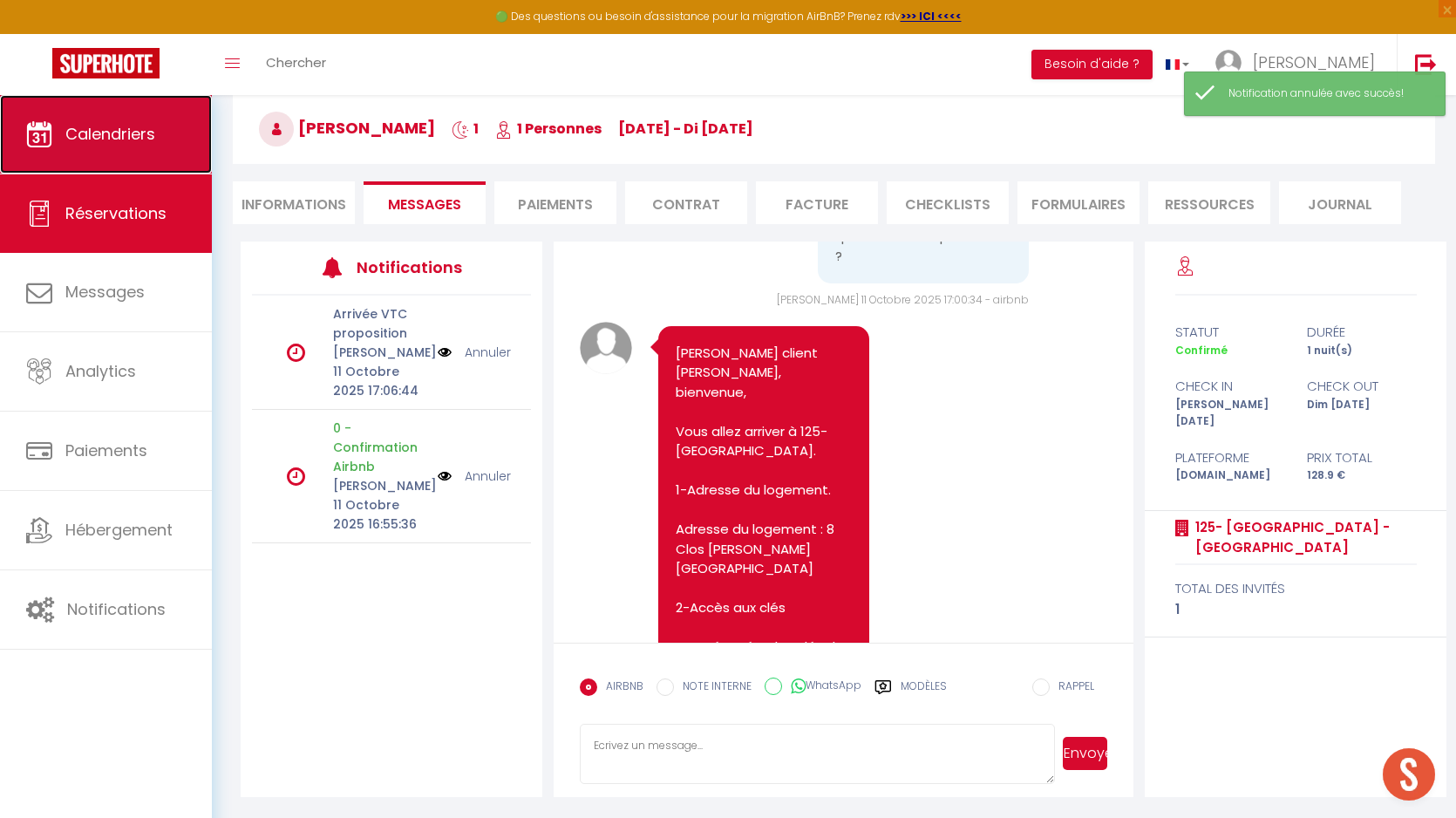
click at [143, 144] on span "Calendriers" at bounding box center [110, 133] width 90 height 22
